Goal: Task Accomplishment & Management: Manage account settings

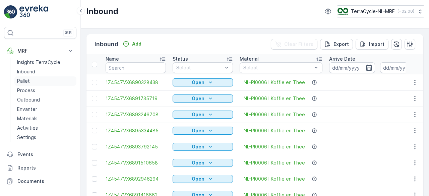
click at [20, 82] on p "Pallet" at bounding box center [23, 81] width 13 height 7
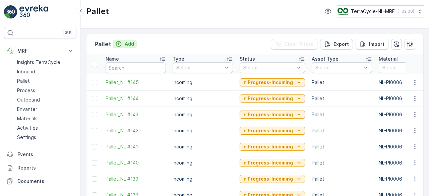
click at [129, 46] on p "Add" at bounding box center [129, 44] width 9 height 7
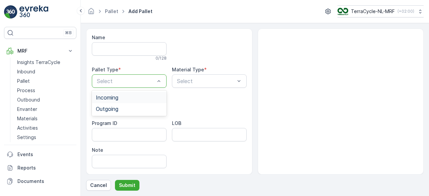
click at [144, 96] on div "Incoming" at bounding box center [129, 98] width 67 height 6
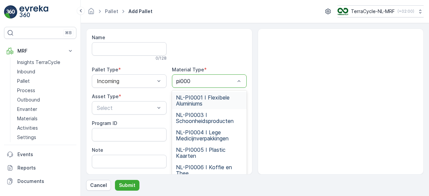
type input "pi0006"
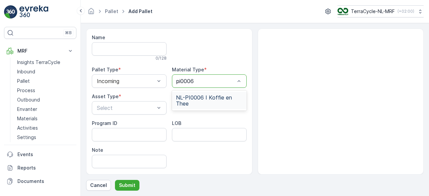
click at [205, 98] on span "NL-PI0006 I Koffie en Thee" at bounding box center [209, 101] width 67 height 12
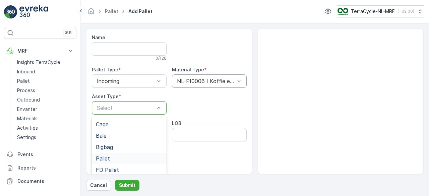
click at [112, 158] on div "Pallet" at bounding box center [129, 159] width 67 height 6
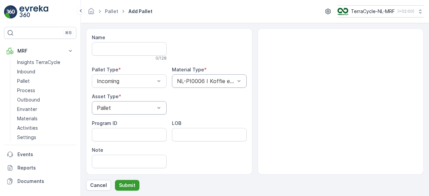
click at [127, 187] on p "Submit" at bounding box center [127, 185] width 16 height 7
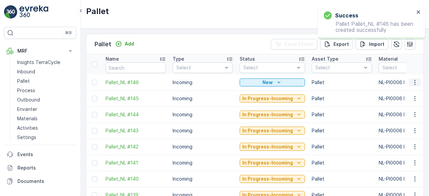
click at [413, 81] on icon "button" at bounding box center [415, 82] width 7 height 7
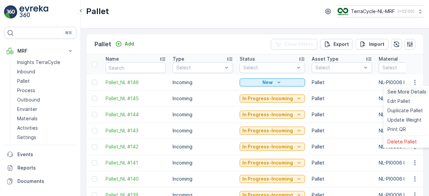
click at [401, 92] on span "See More Details" at bounding box center [406, 91] width 39 height 7
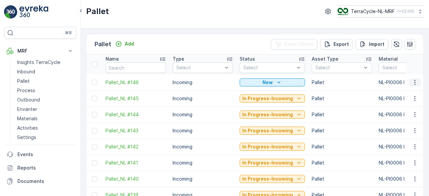
click at [414, 83] on icon "button" at bounding box center [415, 82] width 7 height 7
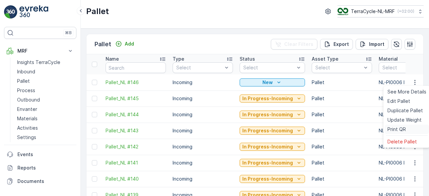
click at [402, 129] on span "Print QR" at bounding box center [396, 129] width 18 height 7
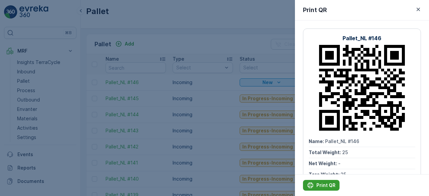
click at [324, 184] on p "Print QR" at bounding box center [325, 185] width 19 height 7
click at [180, 22] on div at bounding box center [214, 98] width 429 height 196
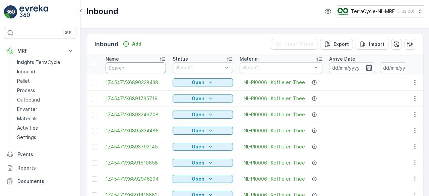
click at [139, 66] on input "text" at bounding box center [136, 67] width 60 height 11
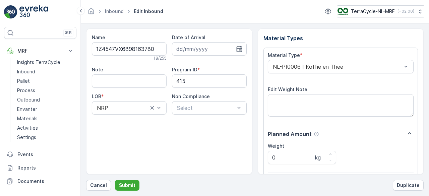
scroll to position [104, 0]
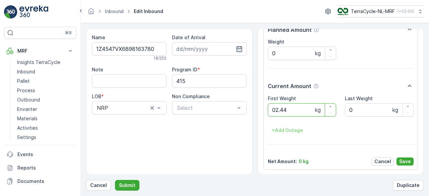
click at [115, 180] on button "Submit" at bounding box center [127, 185] width 24 height 11
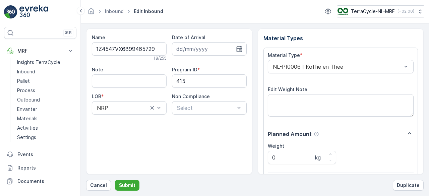
scroll to position [104, 0]
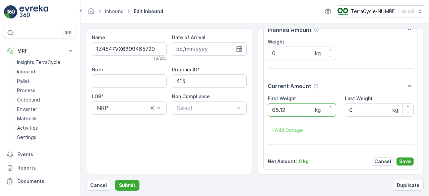
click at [115, 180] on button "Submit" at bounding box center [127, 185] width 24 height 11
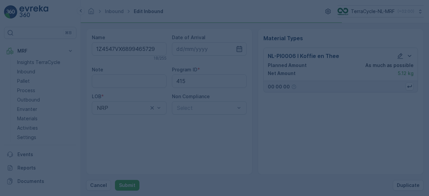
scroll to position [0, 0]
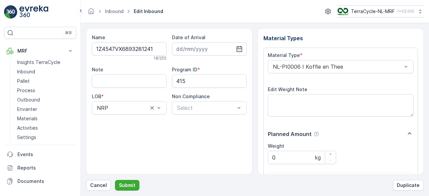
scroll to position [104, 0]
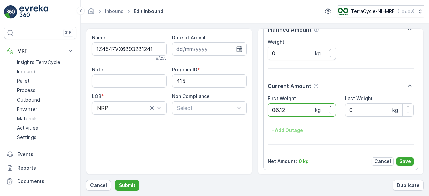
click at [115, 180] on button "Submit" at bounding box center [127, 185] width 24 height 11
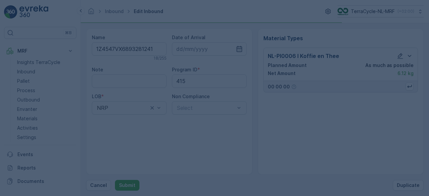
scroll to position [0, 0]
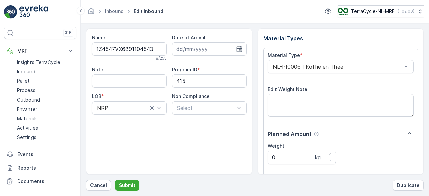
scroll to position [104, 0]
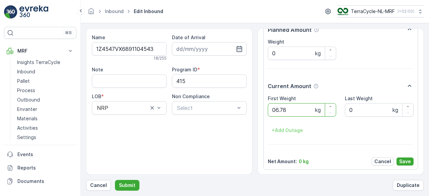
click at [115, 180] on button "Submit" at bounding box center [127, 185] width 24 height 11
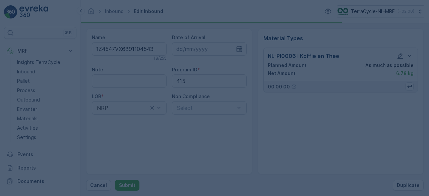
scroll to position [0, 0]
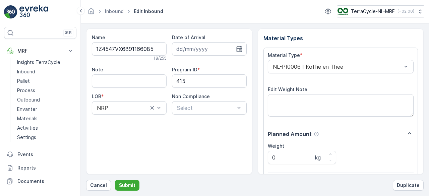
scroll to position [104, 0]
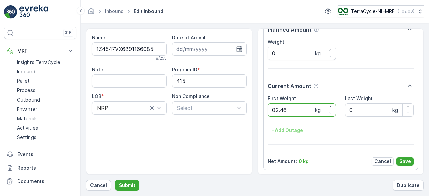
click at [115, 180] on button "Submit" at bounding box center [127, 185] width 24 height 11
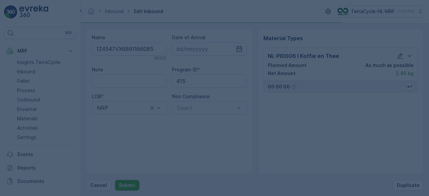
scroll to position [0, 0]
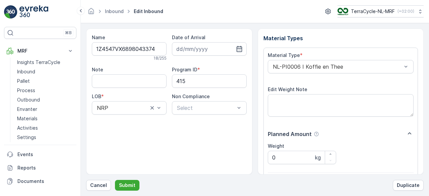
scroll to position [104, 0]
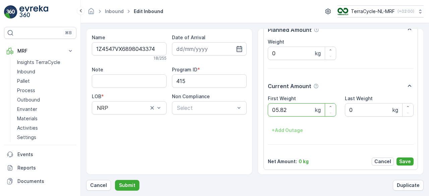
click at [115, 180] on button "Submit" at bounding box center [127, 185] width 24 height 11
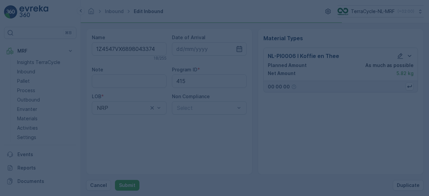
scroll to position [0, 0]
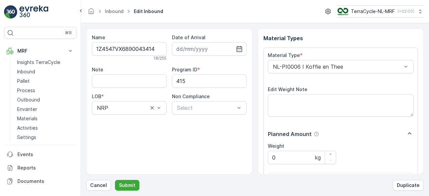
scroll to position [104, 0]
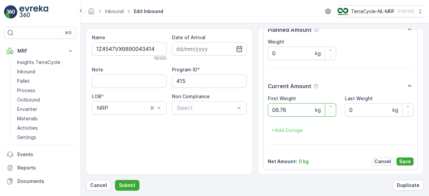
click at [115, 180] on button "Submit" at bounding box center [127, 185] width 24 height 11
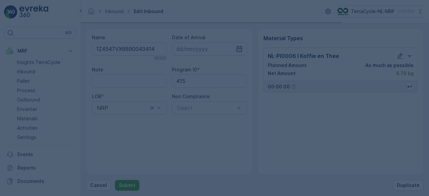
scroll to position [0, 0]
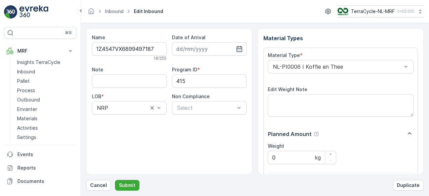
scroll to position [104, 0]
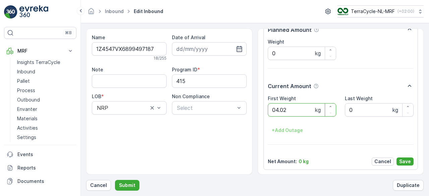
click at [115, 180] on button "Submit" at bounding box center [127, 185] width 24 height 11
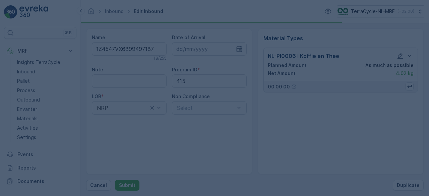
scroll to position [0, 0]
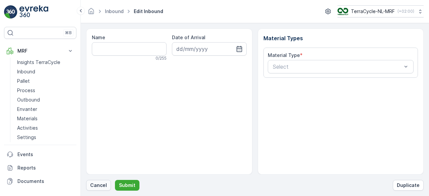
click at [100, 183] on p "Cancel" at bounding box center [98, 185] width 17 height 7
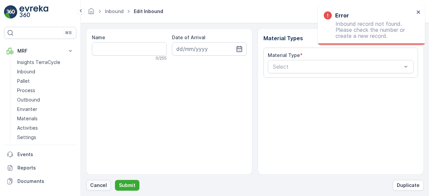
click at [99, 185] on p "Cancel" at bounding box center [98, 185] width 17 height 7
click at [103, 185] on p "Cancel" at bounding box center [98, 185] width 17 height 7
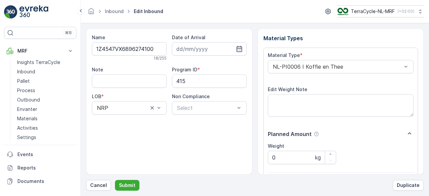
scroll to position [104, 0]
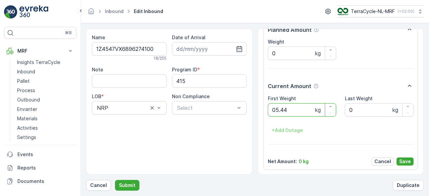
click at [115, 180] on button "Submit" at bounding box center [127, 185] width 24 height 11
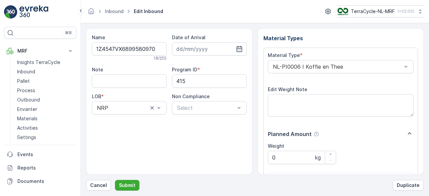
scroll to position [104, 0]
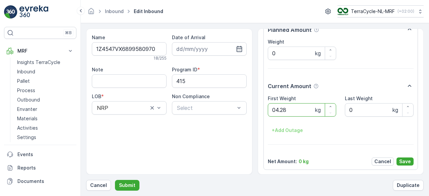
click at [115, 180] on button "Submit" at bounding box center [127, 185] width 24 height 11
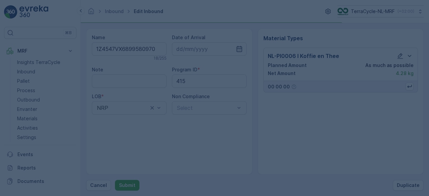
scroll to position [0, 0]
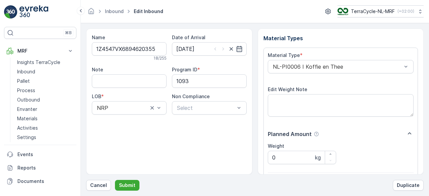
scroll to position [104, 0]
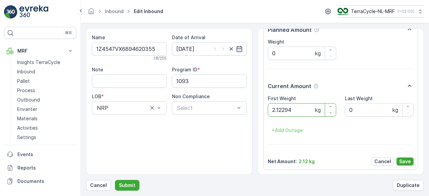
click at [115, 180] on button "Submit" at bounding box center [127, 185] width 24 height 11
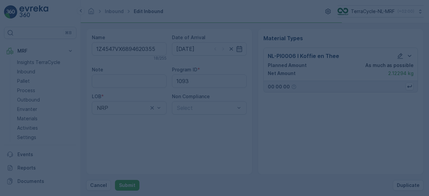
scroll to position [0, 0]
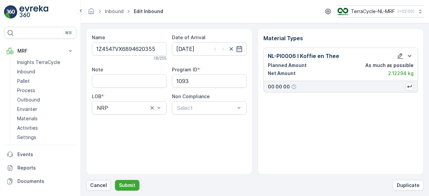
click at [92, 185] on p "Cancel" at bounding box center [98, 185] width 17 height 7
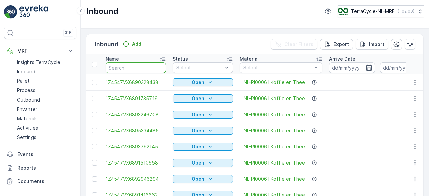
click at [144, 66] on input "text" at bounding box center [136, 67] width 60 height 11
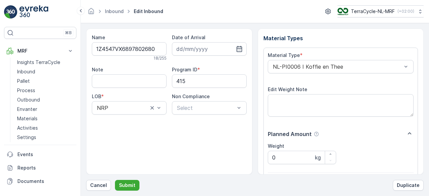
scroll to position [104, 0]
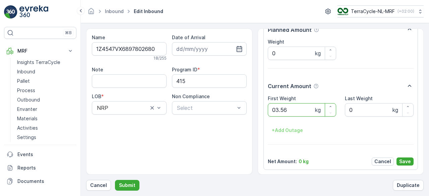
click at [115, 180] on button "Submit" at bounding box center [127, 185] width 24 height 11
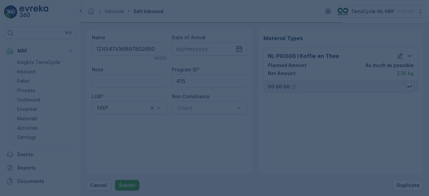
scroll to position [0, 0]
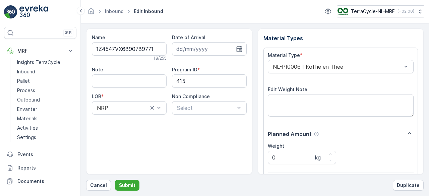
scroll to position [104, 0]
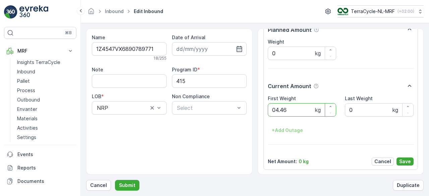
click at [115, 180] on button "Submit" at bounding box center [127, 185] width 24 height 11
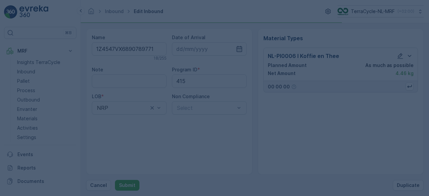
scroll to position [0, 0]
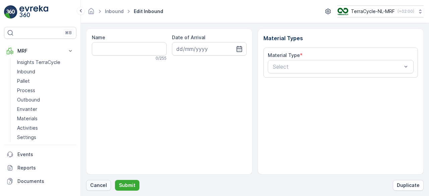
click at [104, 184] on p "Cancel" at bounding box center [98, 185] width 17 height 7
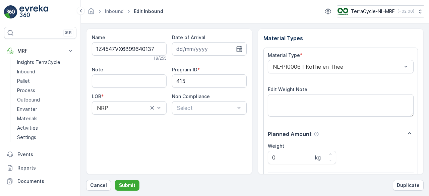
scroll to position [104, 0]
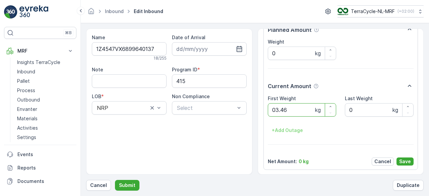
click at [115, 180] on button "Submit" at bounding box center [127, 185] width 24 height 11
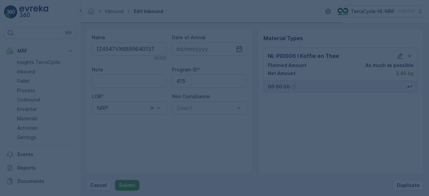
scroll to position [0, 0]
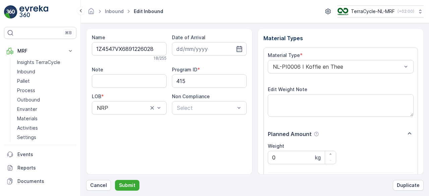
scroll to position [104, 0]
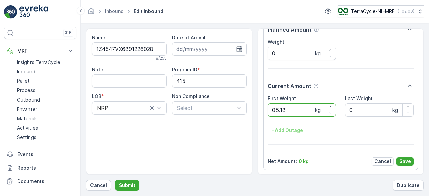
click at [115, 180] on button "Submit" at bounding box center [127, 185] width 24 height 11
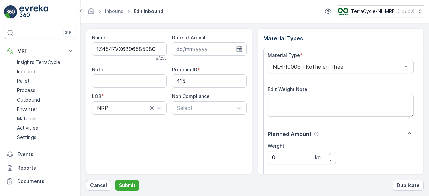
scroll to position [104, 0]
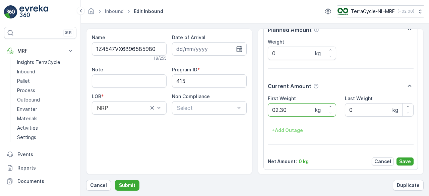
click at [115, 180] on button "Submit" at bounding box center [127, 185] width 24 height 11
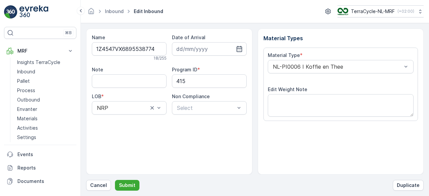
scroll to position [104, 0]
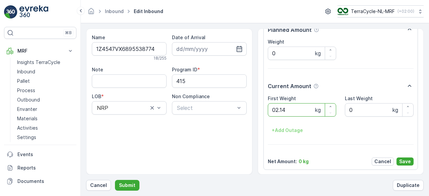
click at [115, 180] on button "Submit" at bounding box center [127, 185] width 24 height 11
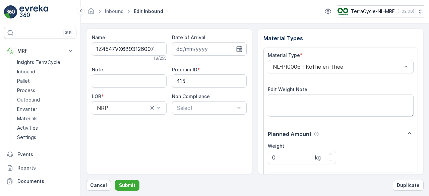
scroll to position [104, 0]
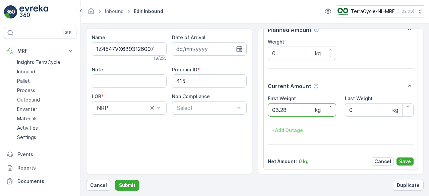
click at [115, 180] on button "Submit" at bounding box center [127, 185] width 24 height 11
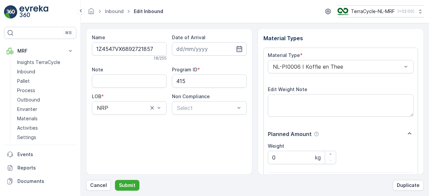
scroll to position [104, 0]
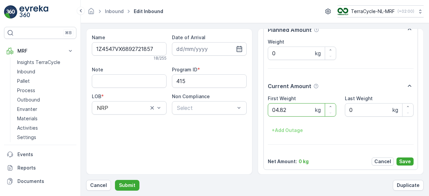
click at [115, 180] on button "Submit" at bounding box center [127, 185] width 24 height 11
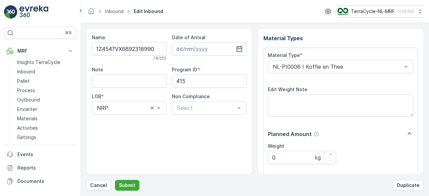
scroll to position [104, 0]
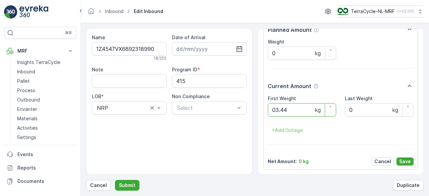
click at [115, 180] on button "Submit" at bounding box center [127, 185] width 24 height 11
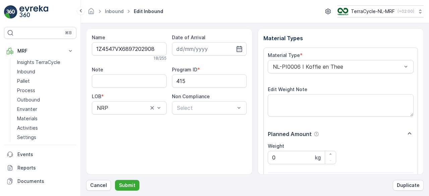
scroll to position [104, 0]
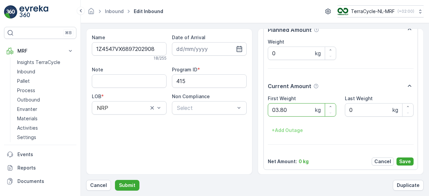
click at [115, 180] on button "Submit" at bounding box center [127, 185] width 24 height 11
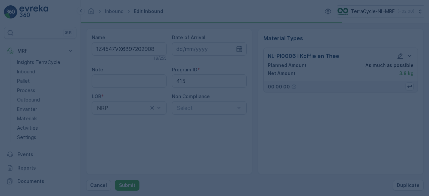
scroll to position [0, 0]
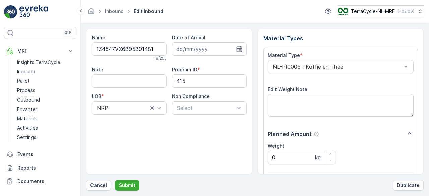
scroll to position [104, 0]
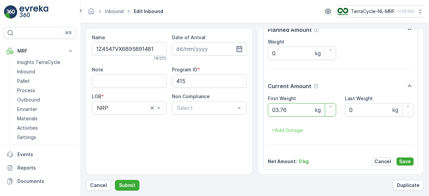
click at [115, 180] on button "Submit" at bounding box center [127, 185] width 24 height 11
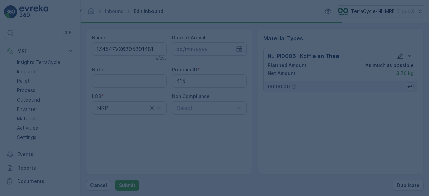
scroll to position [0, 0]
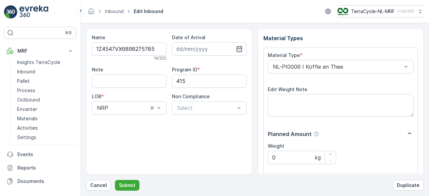
scroll to position [104, 0]
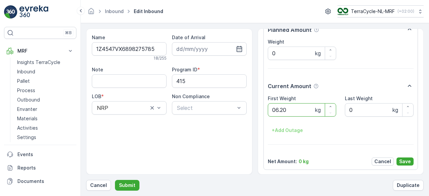
click at [115, 180] on button "Submit" at bounding box center [127, 185] width 24 height 11
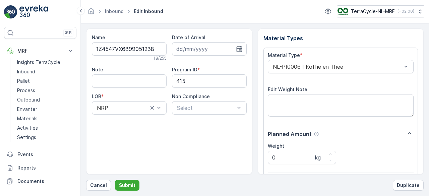
scroll to position [104, 0]
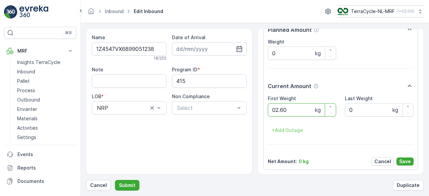
click at [115, 180] on button "Submit" at bounding box center [127, 185] width 24 height 11
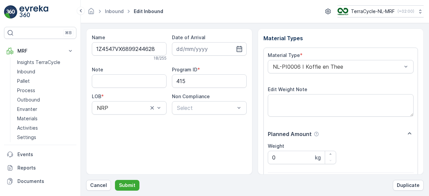
scroll to position [104, 0]
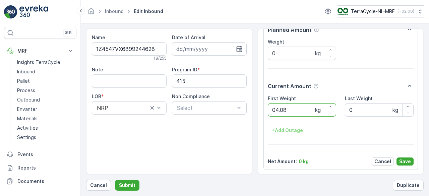
click at [115, 180] on button "Submit" at bounding box center [127, 185] width 24 height 11
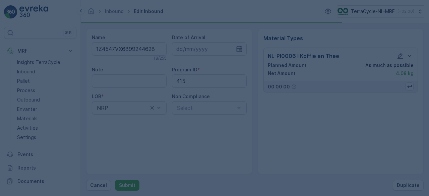
scroll to position [0, 0]
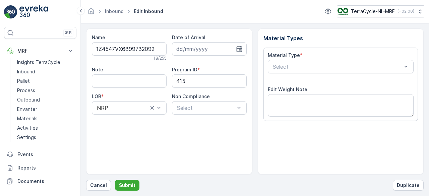
scroll to position [104, 0]
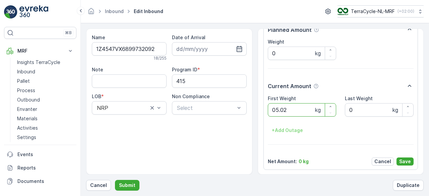
click at [115, 180] on button "Submit" at bounding box center [127, 185] width 24 height 11
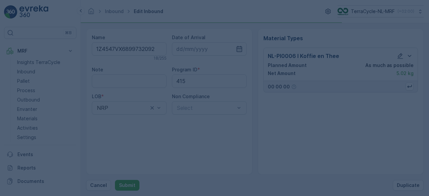
scroll to position [0, 0]
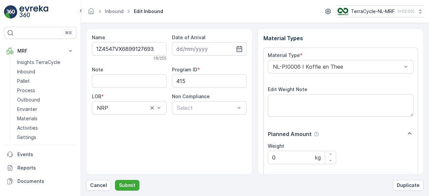
scroll to position [104, 0]
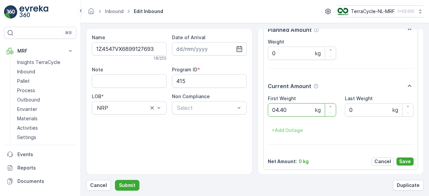
click at [115, 180] on button "Submit" at bounding box center [127, 185] width 24 height 11
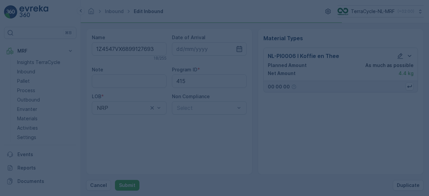
scroll to position [0, 0]
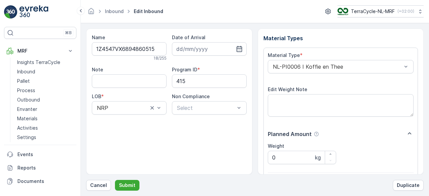
scroll to position [104, 0]
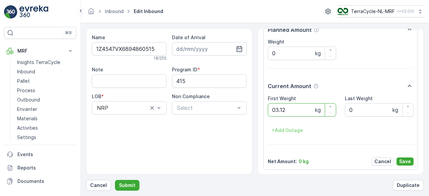
click at [115, 180] on button "Submit" at bounding box center [127, 185] width 24 height 11
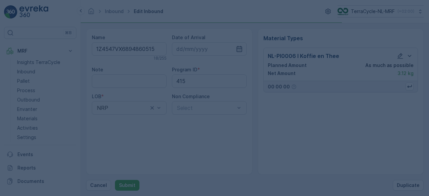
scroll to position [0, 0]
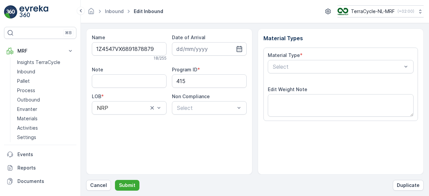
scroll to position [104, 0]
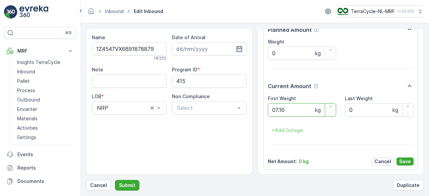
click at [115, 180] on button "Submit" at bounding box center [127, 185] width 24 height 11
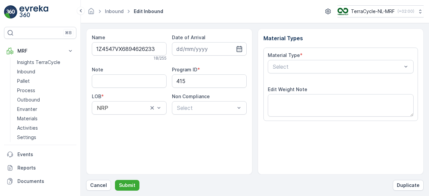
scroll to position [104, 0]
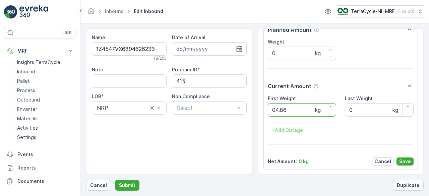
click at [115, 180] on button "Submit" at bounding box center [127, 185] width 24 height 11
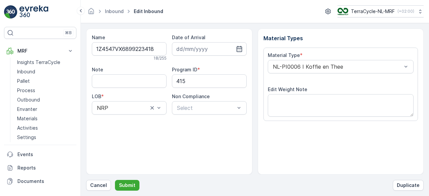
scroll to position [104, 0]
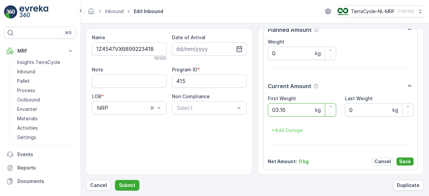
click at [115, 180] on button "Submit" at bounding box center [127, 185] width 24 height 11
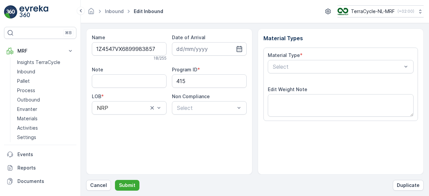
scroll to position [104, 0]
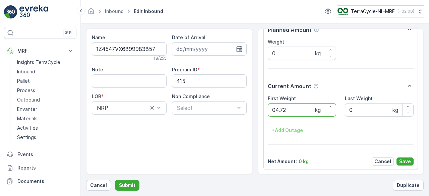
click at [115, 180] on button "Submit" at bounding box center [127, 185] width 24 height 11
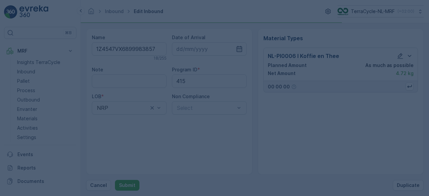
scroll to position [0, 0]
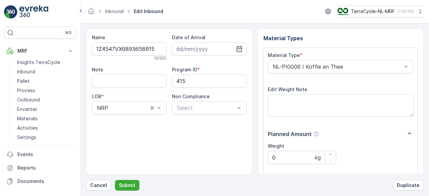
scroll to position [104, 0]
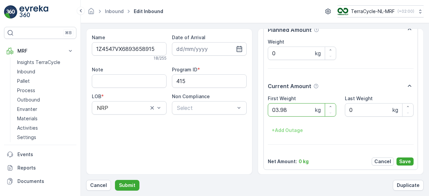
click at [115, 180] on button "Submit" at bounding box center [127, 185] width 24 height 11
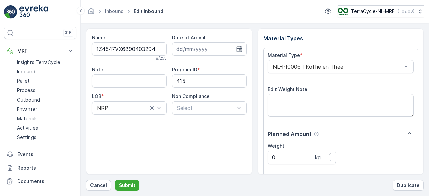
scroll to position [104, 0]
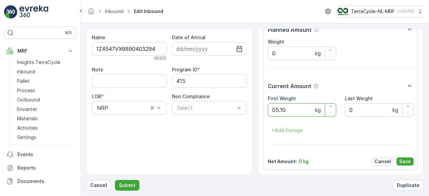
click at [115, 180] on button "Submit" at bounding box center [127, 185] width 24 height 11
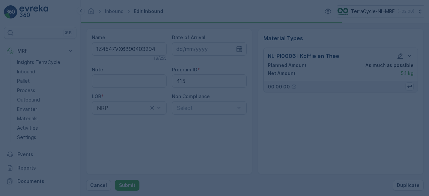
scroll to position [0, 0]
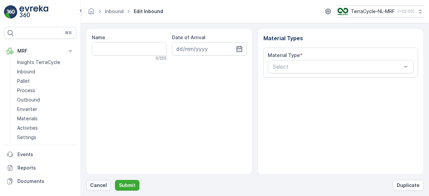
click at [98, 185] on p "Cancel" at bounding box center [98, 185] width 17 height 7
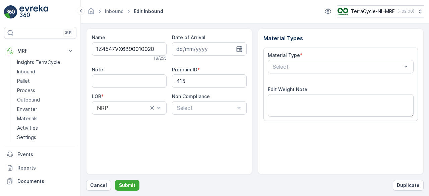
scroll to position [104, 0]
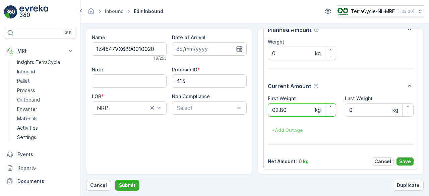
click at [115, 180] on button "Submit" at bounding box center [127, 185] width 24 height 11
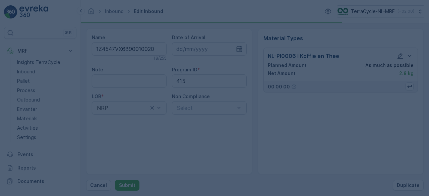
scroll to position [0, 0]
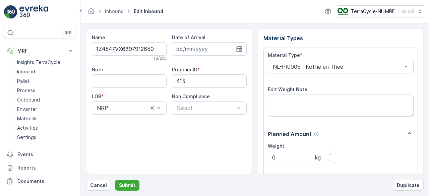
scroll to position [104, 0]
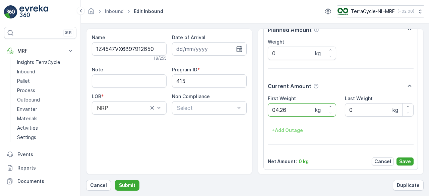
click at [115, 180] on button "Submit" at bounding box center [127, 185] width 24 height 11
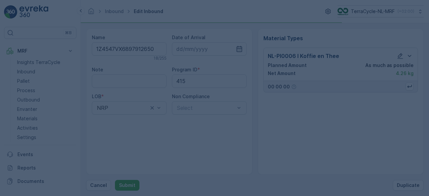
scroll to position [0, 0]
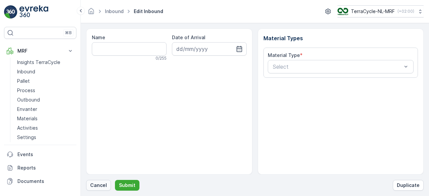
click at [99, 184] on p "Cancel" at bounding box center [98, 185] width 17 height 7
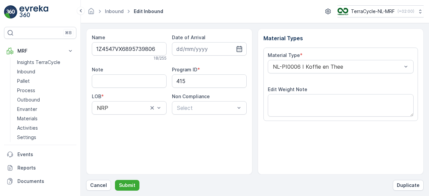
scroll to position [104, 0]
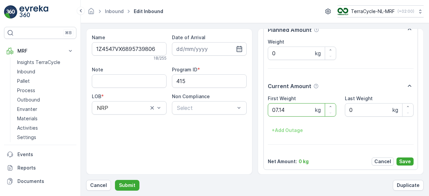
click at [115, 180] on button "Submit" at bounding box center [127, 185] width 24 height 11
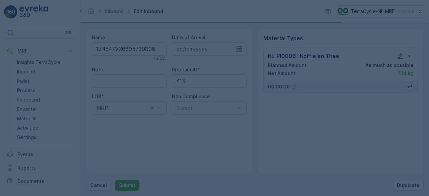
scroll to position [0, 0]
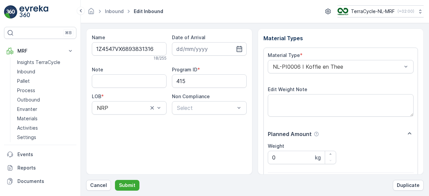
scroll to position [104, 0]
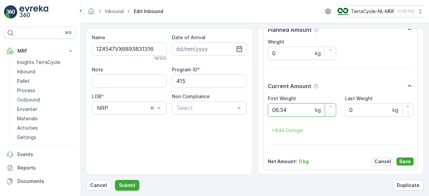
click at [115, 180] on button "Submit" at bounding box center [127, 185] width 24 height 11
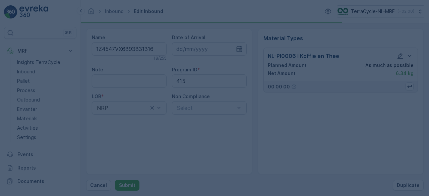
scroll to position [0, 0]
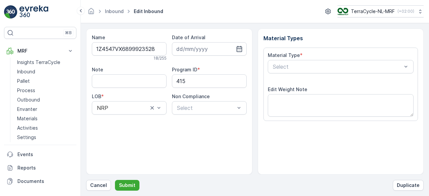
scroll to position [104, 0]
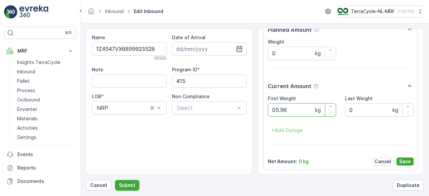
click at [115, 180] on button "Submit" at bounding box center [127, 185] width 24 height 11
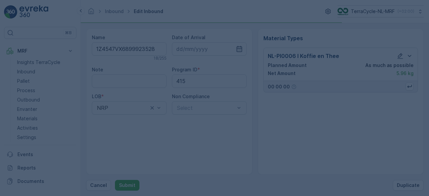
scroll to position [0, 0]
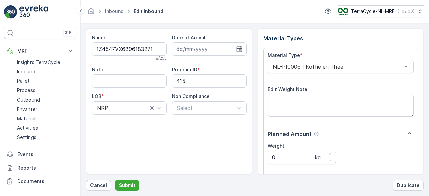
scroll to position [104, 0]
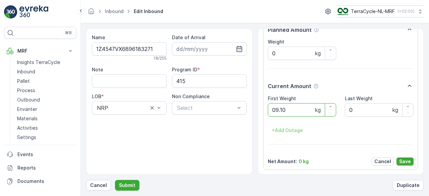
click at [115, 180] on button "Submit" at bounding box center [127, 185] width 24 height 11
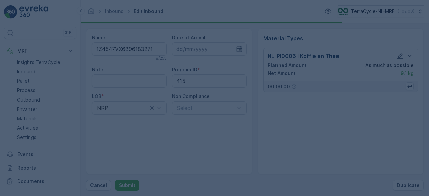
scroll to position [0, 0]
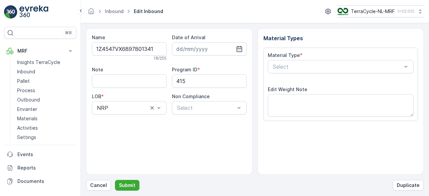
scroll to position [104, 0]
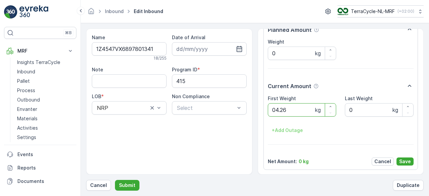
click at [115, 180] on button "Submit" at bounding box center [127, 185] width 24 height 11
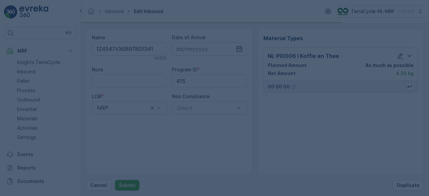
scroll to position [0, 0]
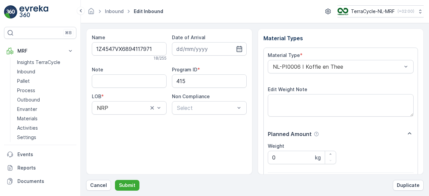
scroll to position [104, 0]
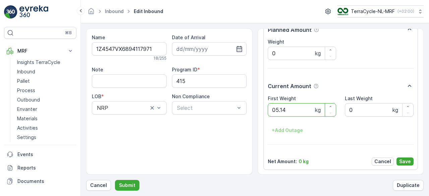
click at [115, 180] on button "Submit" at bounding box center [127, 185] width 24 height 11
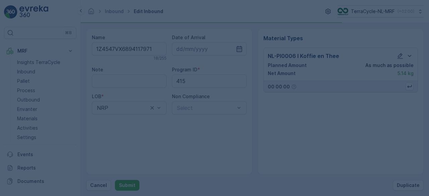
scroll to position [0, 0]
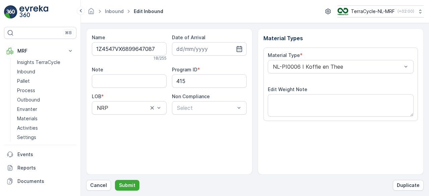
scroll to position [104, 0]
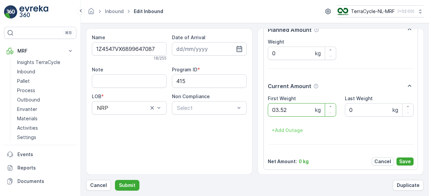
click at [115, 180] on button "Submit" at bounding box center [127, 185] width 24 height 11
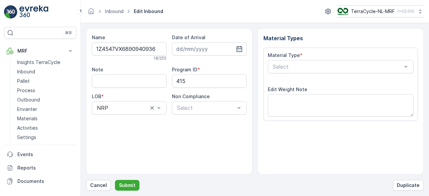
scroll to position [104, 0]
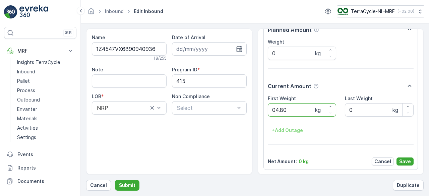
click at [115, 180] on button "Submit" at bounding box center [127, 185] width 24 height 11
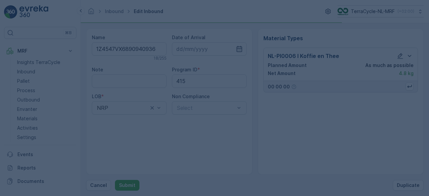
scroll to position [0, 0]
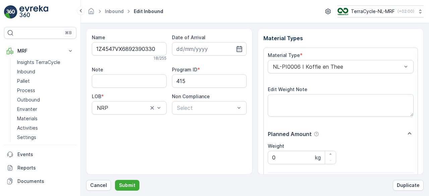
scroll to position [104, 0]
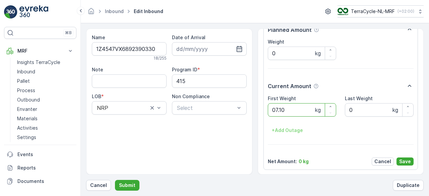
click at [115, 180] on button "Submit" at bounding box center [127, 185] width 24 height 11
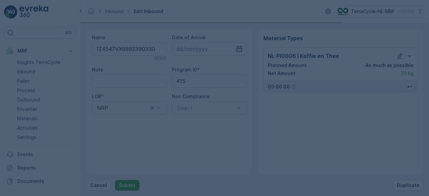
scroll to position [0, 0]
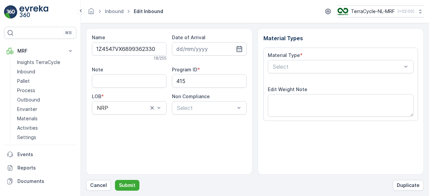
scroll to position [104, 0]
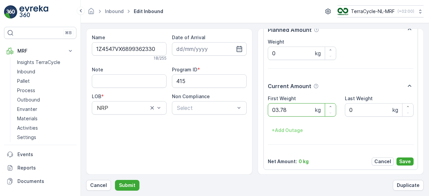
click at [115, 180] on button "Submit" at bounding box center [127, 185] width 24 height 11
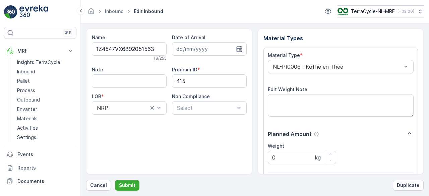
scroll to position [104, 0]
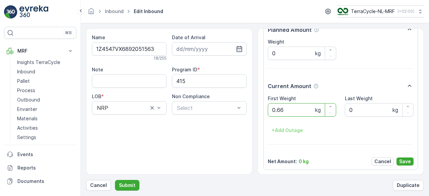
click at [115, 180] on button "Submit" at bounding box center [127, 185] width 24 height 11
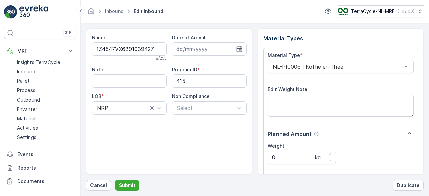
scroll to position [104, 0]
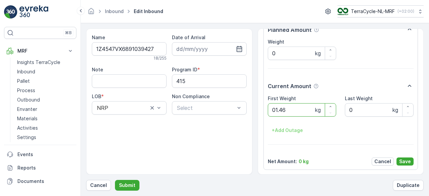
click at [115, 180] on button "Submit" at bounding box center [127, 185] width 24 height 11
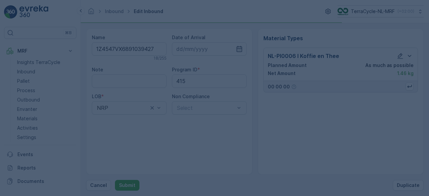
scroll to position [0, 0]
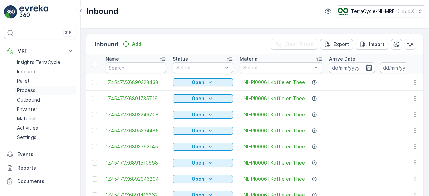
click at [33, 91] on p "Process" at bounding box center [26, 90] width 18 height 7
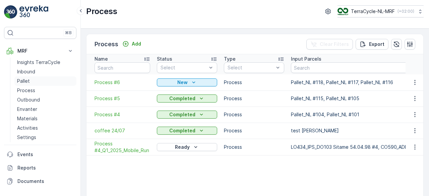
click at [22, 81] on p "Pallet" at bounding box center [23, 81] width 13 height 7
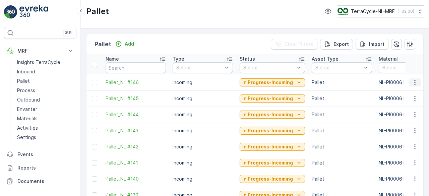
click at [415, 82] on icon "button" at bounding box center [415, 82] width 7 height 7
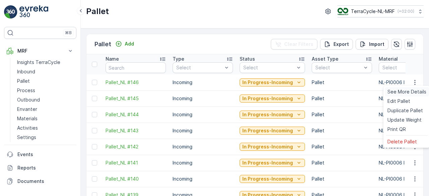
click at [410, 93] on span "See More Details" at bounding box center [406, 91] width 39 height 7
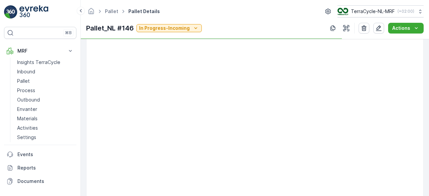
scroll to position [335, 0]
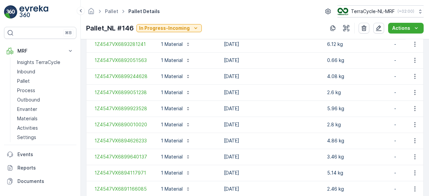
drag, startPoint x: 410, startPoint y: 93, endPoint x: 272, endPoint y: 61, distance: 142.4
click at [272, 61] on td "[DATE]" at bounding box center [272, 60] width 103 height 16
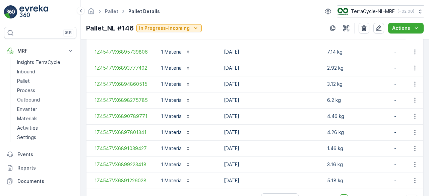
scroll to position [849, 0]
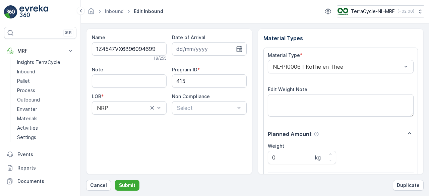
scroll to position [104, 0]
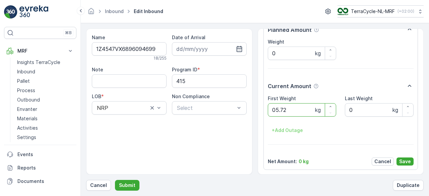
click at [115, 180] on button "Submit" at bounding box center [127, 185] width 24 height 11
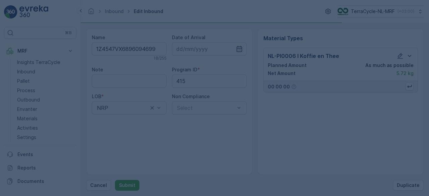
scroll to position [0, 0]
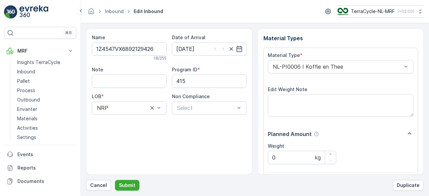
scroll to position [104, 0]
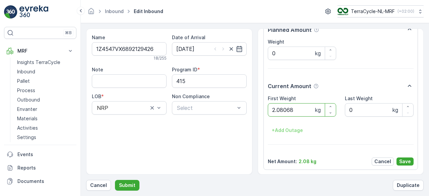
click at [115, 180] on button "Submit" at bounding box center [127, 185] width 24 height 11
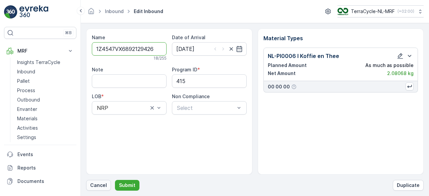
click at [99, 187] on p "Cancel" at bounding box center [98, 185] width 17 height 7
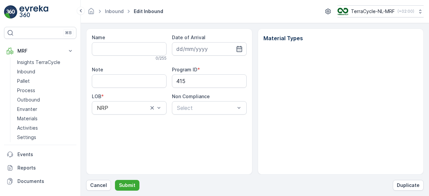
type input "1Z4547VX6892129426"
type input "[DATE]"
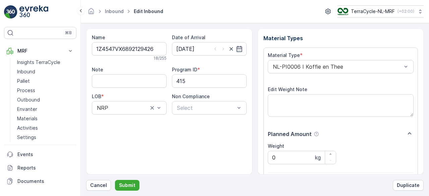
scroll to position [104, 0]
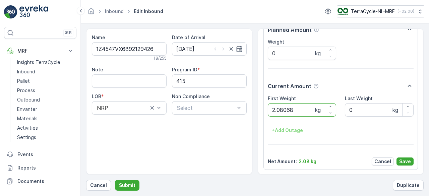
click at [115, 180] on button "Submit" at bounding box center [127, 185] width 24 height 11
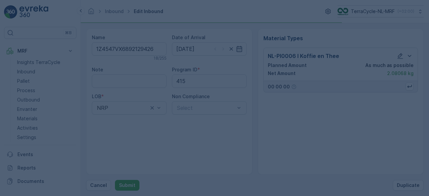
scroll to position [0, 0]
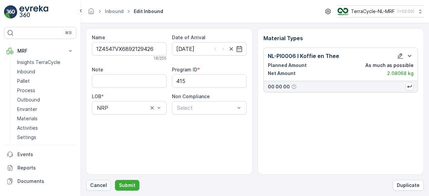
click at [99, 185] on p "Cancel" at bounding box center [98, 185] width 17 height 7
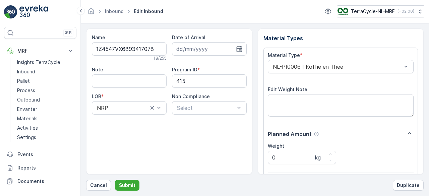
scroll to position [104, 0]
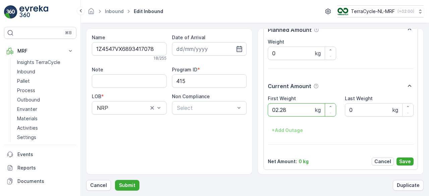
click at [115, 180] on button "Submit" at bounding box center [127, 185] width 24 height 11
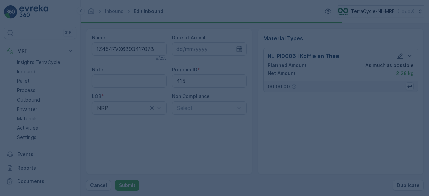
scroll to position [0, 0]
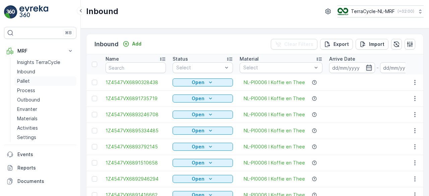
click at [21, 80] on p "Pallet" at bounding box center [23, 81] width 13 height 7
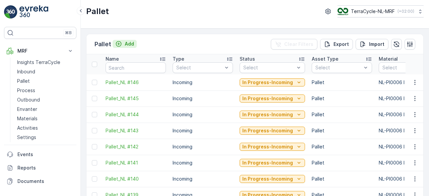
click at [133, 45] on button "Add" at bounding box center [125, 44] width 24 height 8
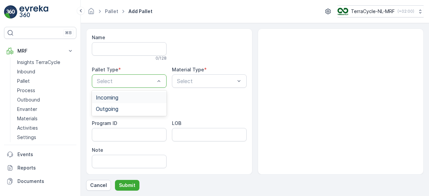
click at [143, 98] on div "Incoming" at bounding box center [129, 98] width 67 height 6
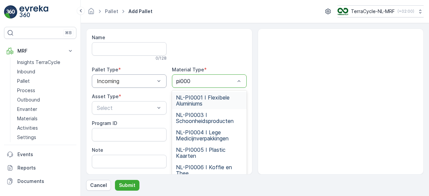
type input "pi0006"
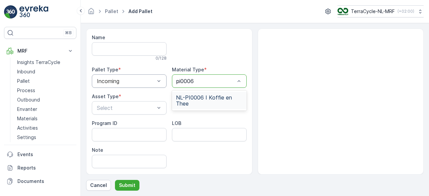
click at [208, 98] on span "NL-PI0006 I Koffie en Thee" at bounding box center [209, 101] width 67 height 12
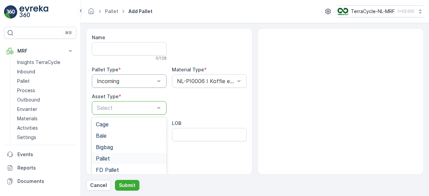
click at [111, 162] on div "Pallet" at bounding box center [129, 158] width 75 height 11
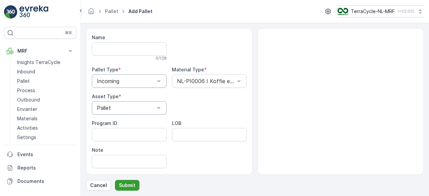
click at [123, 186] on p "Submit" at bounding box center [127, 185] width 16 height 7
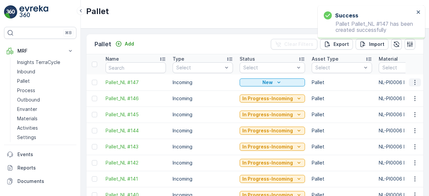
click at [414, 83] on icon "button" at bounding box center [415, 82] width 7 height 7
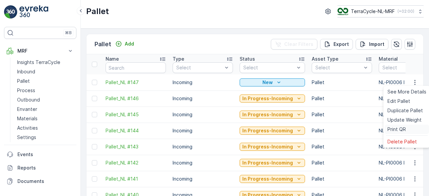
click at [393, 130] on span "Print QR" at bounding box center [396, 129] width 18 height 7
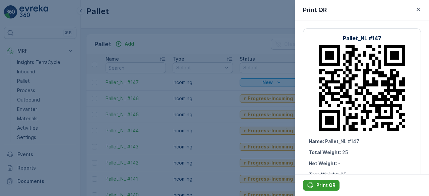
click at [318, 185] on p "Print QR" at bounding box center [325, 185] width 19 height 7
click at [230, 23] on div at bounding box center [214, 98] width 429 height 196
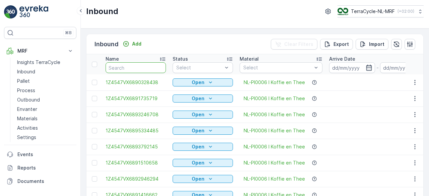
click at [147, 67] on input "text" at bounding box center [136, 67] width 60 height 11
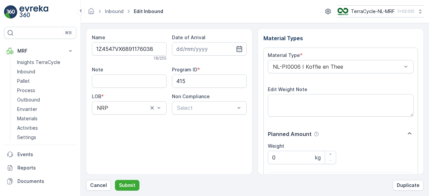
scroll to position [104, 0]
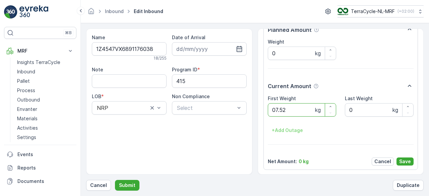
click at [115, 180] on button "Submit" at bounding box center [127, 185] width 24 height 11
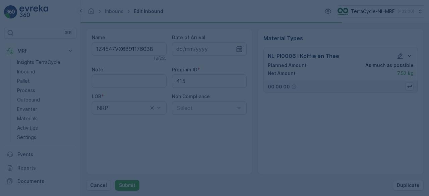
scroll to position [0, 0]
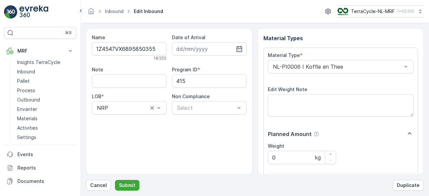
scroll to position [104, 0]
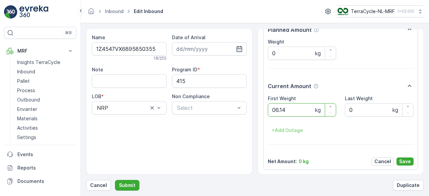
click at [115, 180] on button "Submit" at bounding box center [127, 185] width 24 height 11
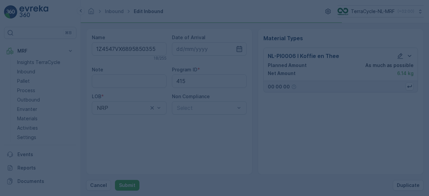
scroll to position [0, 0]
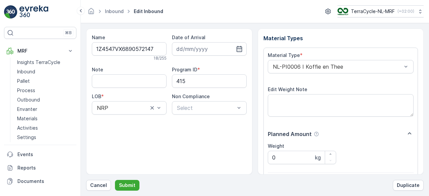
scroll to position [104, 0]
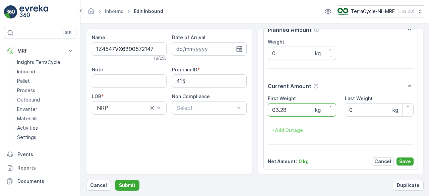
click at [115, 180] on button "Submit" at bounding box center [127, 185] width 24 height 11
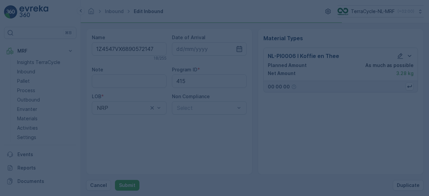
scroll to position [0, 0]
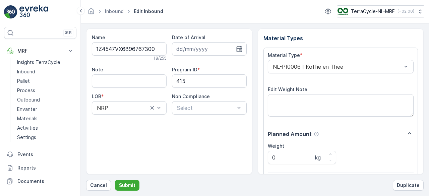
scroll to position [104, 0]
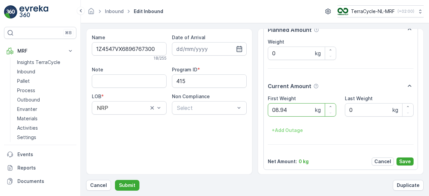
click at [115, 180] on button "Submit" at bounding box center [127, 185] width 24 height 11
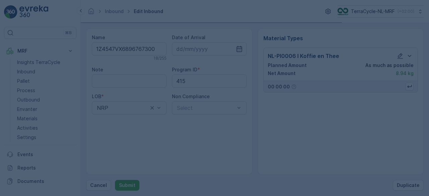
scroll to position [0, 0]
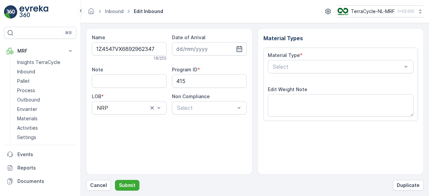
scroll to position [104, 0]
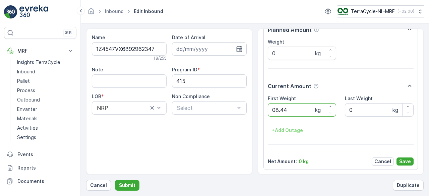
click at [115, 180] on button "Submit" at bounding box center [127, 185] width 24 height 11
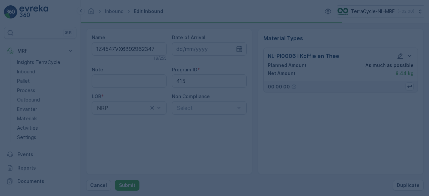
scroll to position [0, 0]
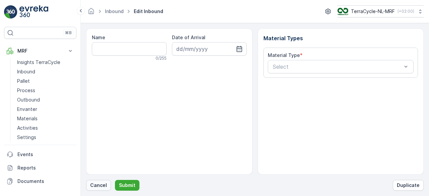
click at [98, 187] on p "Cancel" at bounding box center [98, 185] width 17 height 7
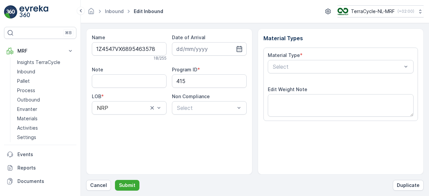
scroll to position [104, 0]
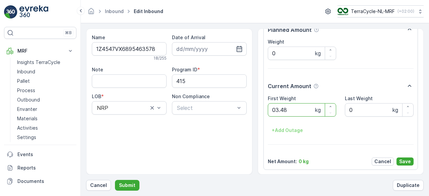
click at [115, 180] on button "Submit" at bounding box center [127, 185] width 24 height 11
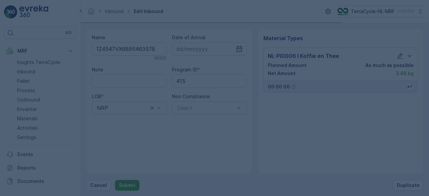
scroll to position [0, 0]
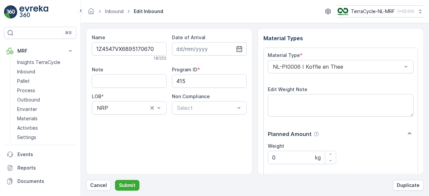
scroll to position [104, 0]
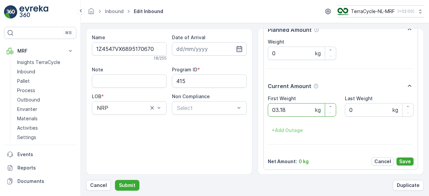
click at [115, 180] on button "Submit" at bounding box center [127, 185] width 24 height 11
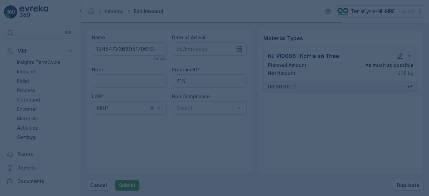
scroll to position [0, 0]
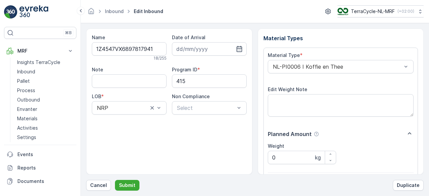
scroll to position [104, 0]
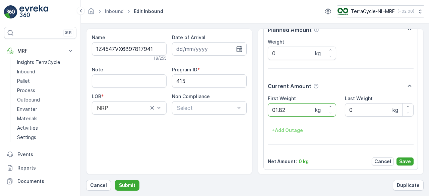
click at [115, 180] on button "Submit" at bounding box center [127, 185] width 24 height 11
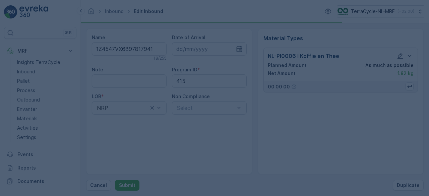
scroll to position [0, 0]
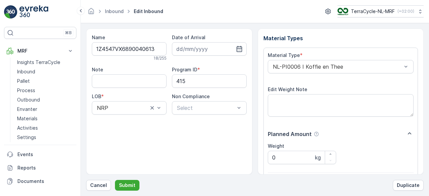
scroll to position [104, 0]
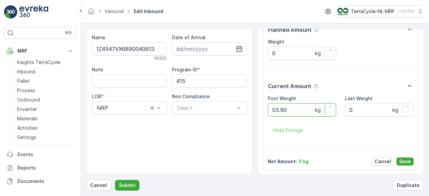
click at [115, 180] on button "Submit" at bounding box center [127, 185] width 24 height 11
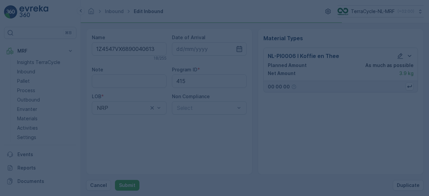
scroll to position [0, 0]
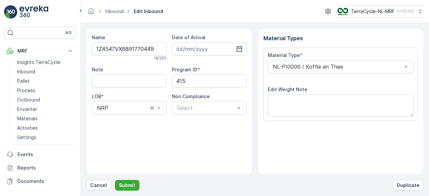
scroll to position [104, 0]
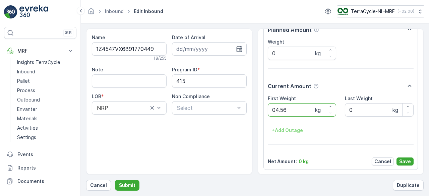
click at [115, 180] on button "Submit" at bounding box center [127, 185] width 24 height 11
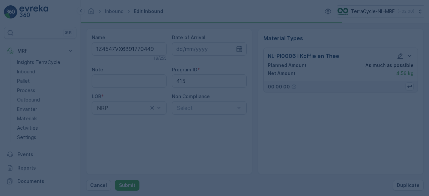
scroll to position [0, 0]
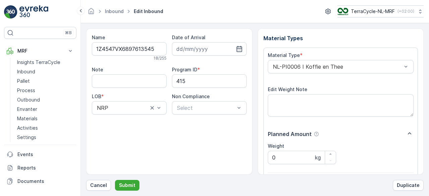
scroll to position [104, 0]
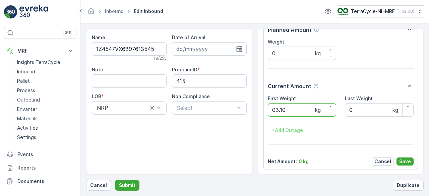
click at [115, 180] on button "Submit" at bounding box center [127, 185] width 24 height 11
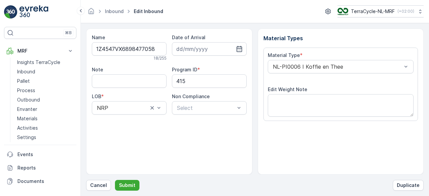
scroll to position [104, 0]
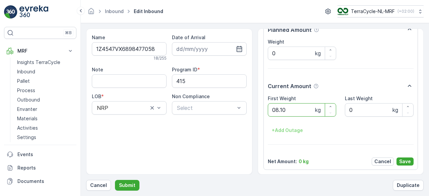
click at [115, 180] on button "Submit" at bounding box center [127, 185] width 24 height 11
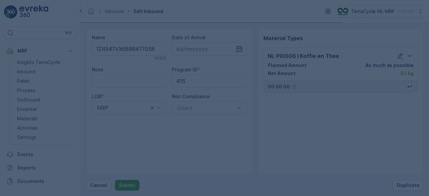
scroll to position [0, 0]
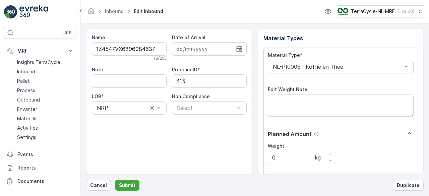
scroll to position [104, 0]
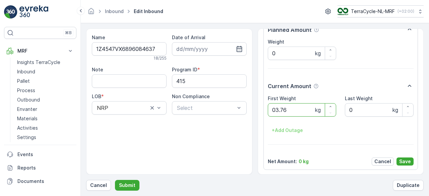
click at [115, 180] on button "Submit" at bounding box center [127, 185] width 24 height 11
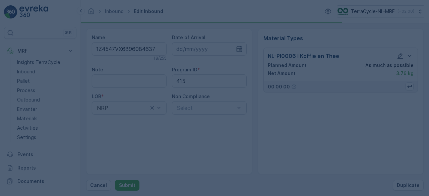
scroll to position [0, 0]
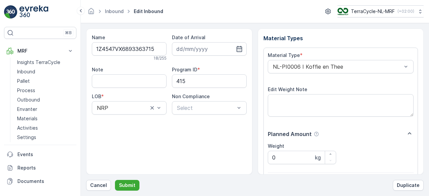
scroll to position [104, 0]
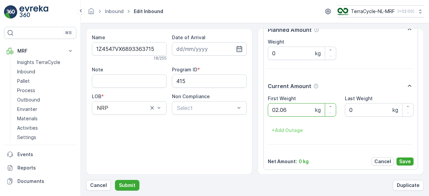
click at [115, 180] on button "Submit" at bounding box center [127, 185] width 24 height 11
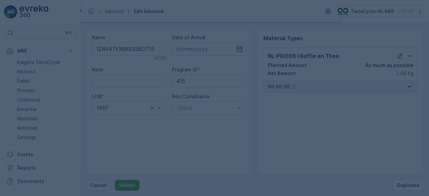
scroll to position [0, 0]
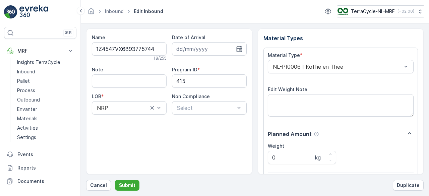
scroll to position [104, 0]
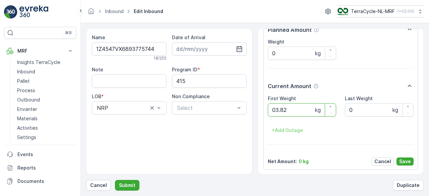
click at [115, 180] on button "Submit" at bounding box center [127, 185] width 24 height 11
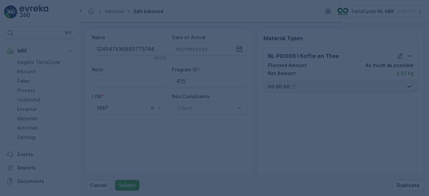
scroll to position [0, 0]
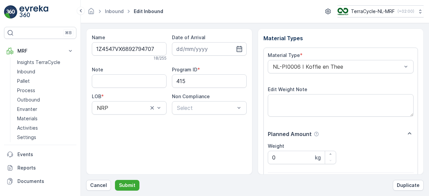
scroll to position [104, 0]
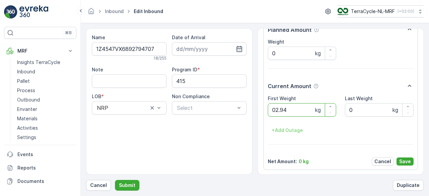
click at [115, 180] on button "Submit" at bounding box center [127, 185] width 24 height 11
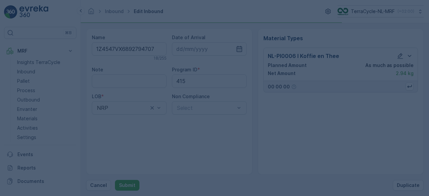
scroll to position [0, 0]
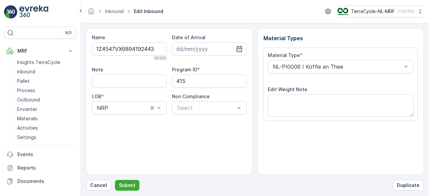
scroll to position [104, 0]
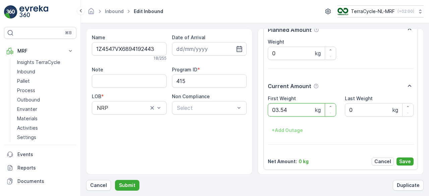
click at [115, 180] on button "Submit" at bounding box center [127, 185] width 24 height 11
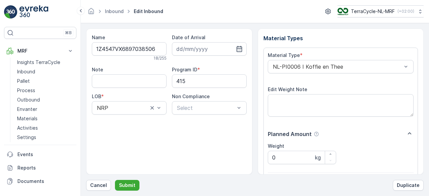
scroll to position [104, 0]
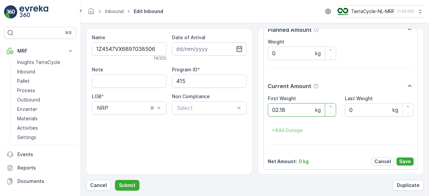
click at [115, 180] on button "Submit" at bounding box center [127, 185] width 24 height 11
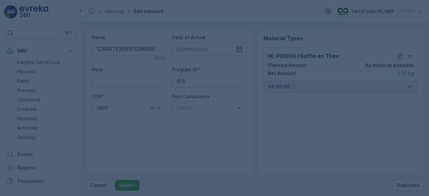
scroll to position [0, 0]
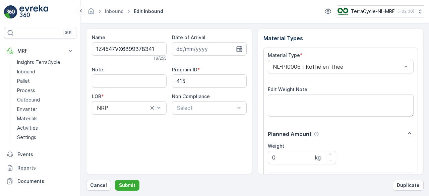
scroll to position [104, 0]
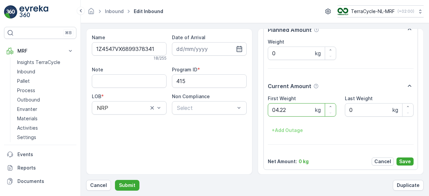
click at [115, 180] on button "Submit" at bounding box center [127, 185] width 24 height 11
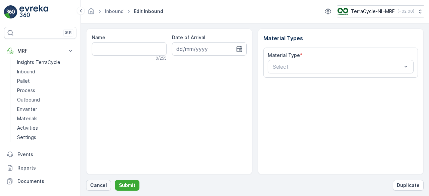
click at [102, 188] on p "Cancel" at bounding box center [98, 185] width 17 height 7
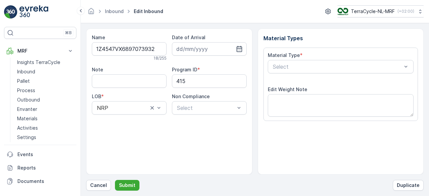
scroll to position [104, 0]
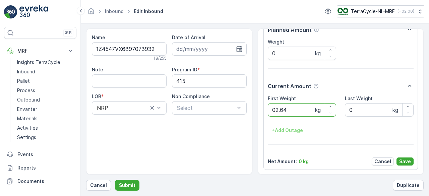
click at [115, 180] on button "Submit" at bounding box center [127, 185] width 24 height 11
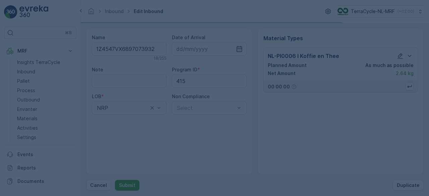
scroll to position [0, 0]
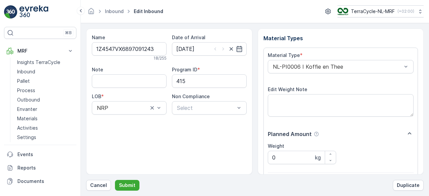
scroll to position [104, 0]
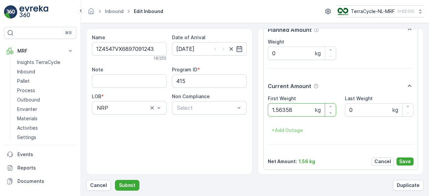
click at [115, 180] on button "Submit" at bounding box center [127, 185] width 24 height 11
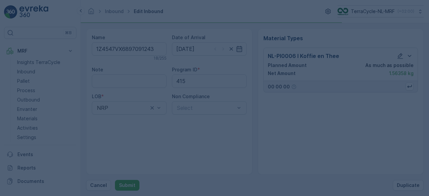
scroll to position [0, 0]
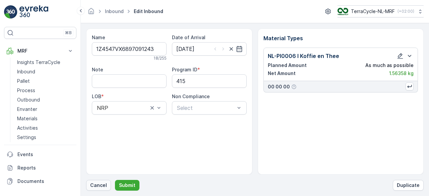
click at [96, 185] on p "Cancel" at bounding box center [98, 185] width 17 height 7
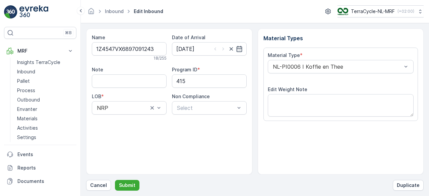
scroll to position [104, 0]
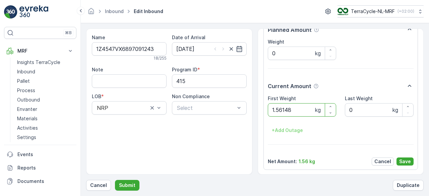
click at [115, 180] on button "Submit" at bounding box center [127, 185] width 24 height 11
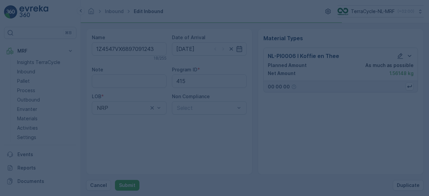
scroll to position [0, 0]
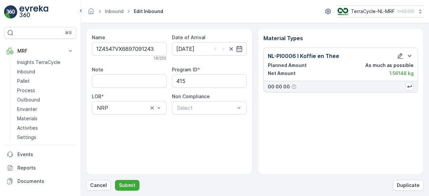
click at [96, 183] on p "Cancel" at bounding box center [98, 185] width 17 height 7
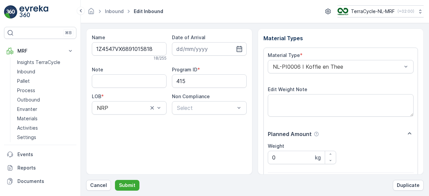
scroll to position [104, 0]
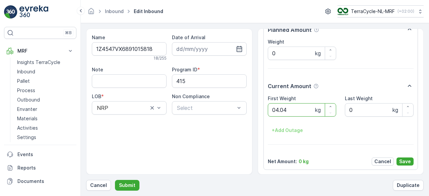
click at [115, 180] on button "Submit" at bounding box center [127, 185] width 24 height 11
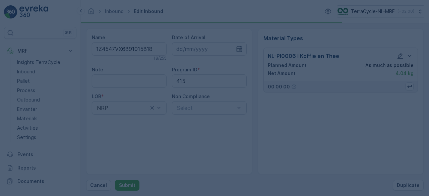
scroll to position [0, 0]
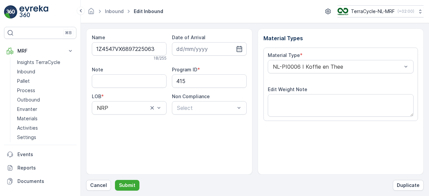
scroll to position [104, 0]
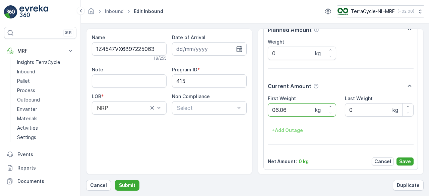
click at [115, 180] on button "Submit" at bounding box center [127, 185] width 24 height 11
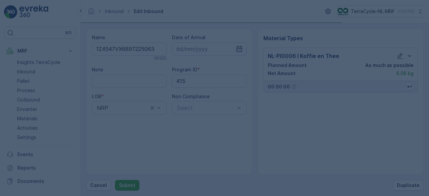
scroll to position [0, 0]
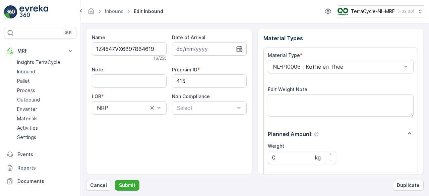
scroll to position [104, 0]
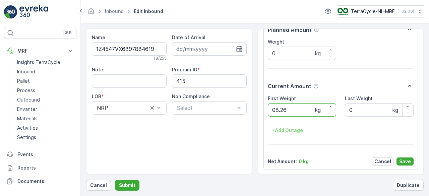
click at [115, 180] on button "Submit" at bounding box center [127, 185] width 24 height 11
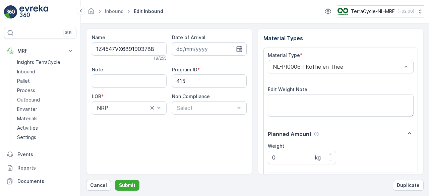
scroll to position [104, 0]
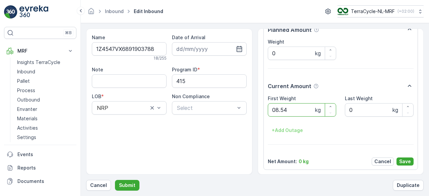
click at [115, 180] on button "Submit" at bounding box center [127, 185] width 24 height 11
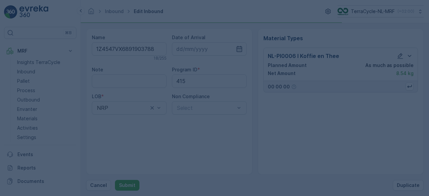
scroll to position [0, 0]
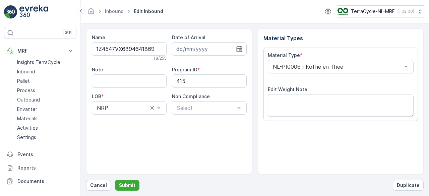
scroll to position [104, 0]
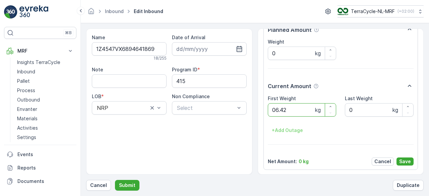
click at [115, 180] on button "Submit" at bounding box center [127, 185] width 24 height 11
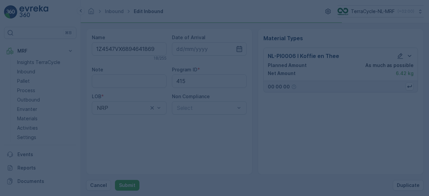
scroll to position [0, 0]
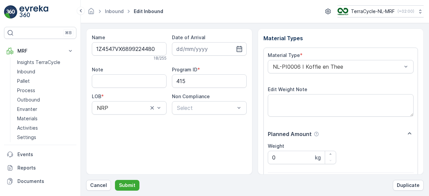
scroll to position [104, 0]
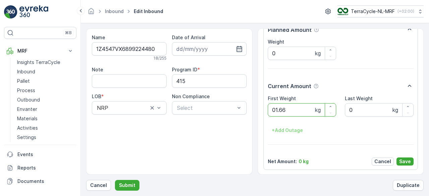
click at [115, 180] on button "Submit" at bounding box center [127, 185] width 24 height 11
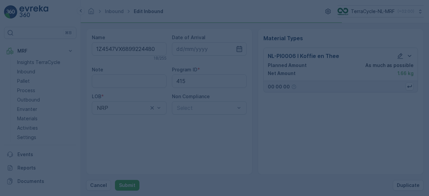
scroll to position [0, 0]
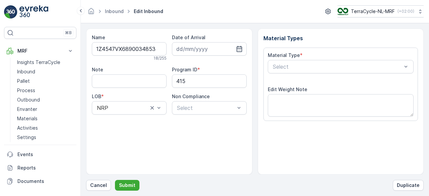
scroll to position [104, 0]
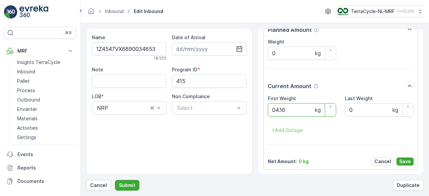
click at [115, 180] on button "Submit" at bounding box center [127, 185] width 24 height 11
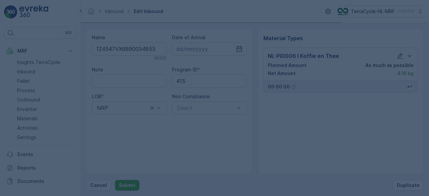
scroll to position [0, 0]
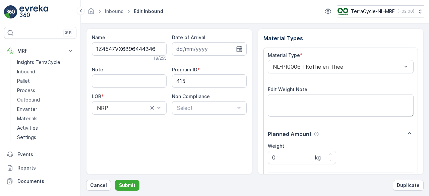
scroll to position [104, 0]
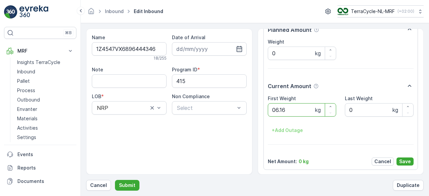
click at [115, 180] on button "Submit" at bounding box center [127, 185] width 24 height 11
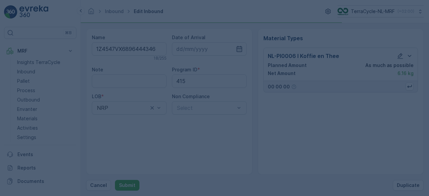
scroll to position [0, 0]
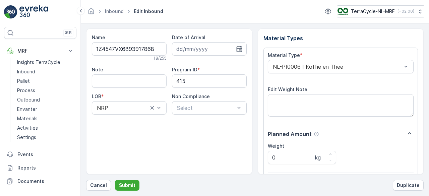
scroll to position [104, 0]
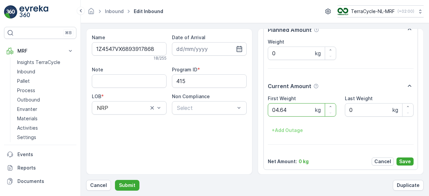
click at [115, 180] on button "Submit" at bounding box center [127, 185] width 24 height 11
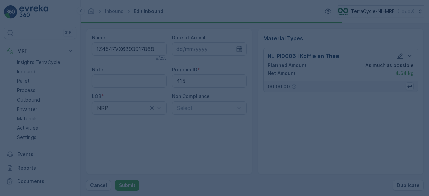
scroll to position [0, 0]
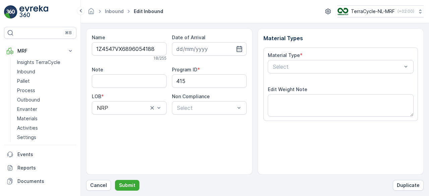
scroll to position [104, 0]
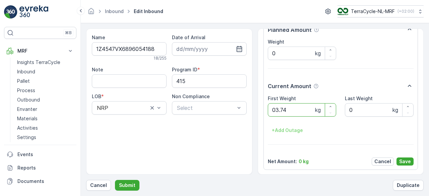
click at [115, 180] on button "Submit" at bounding box center [127, 185] width 24 height 11
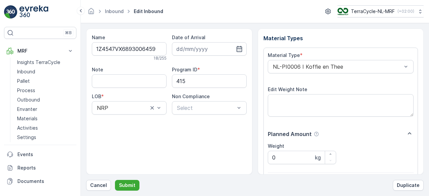
scroll to position [104, 0]
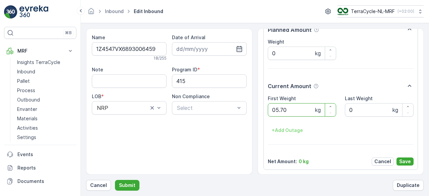
click at [115, 180] on button "Submit" at bounding box center [127, 185] width 24 height 11
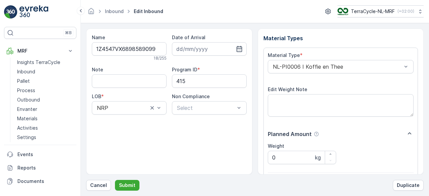
scroll to position [104, 0]
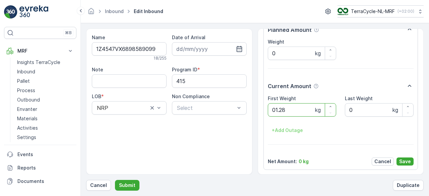
click at [115, 180] on button "Submit" at bounding box center [127, 185] width 24 height 11
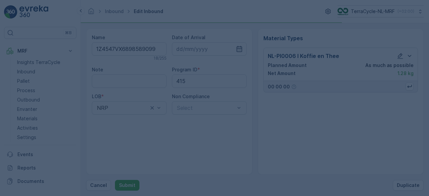
scroll to position [0, 0]
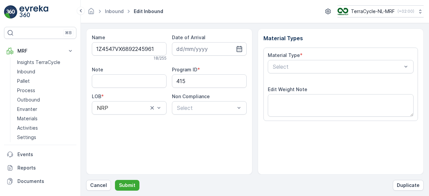
scroll to position [104, 0]
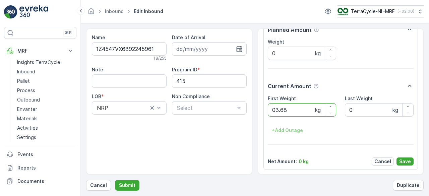
click at [115, 180] on button "Submit" at bounding box center [127, 185] width 24 height 11
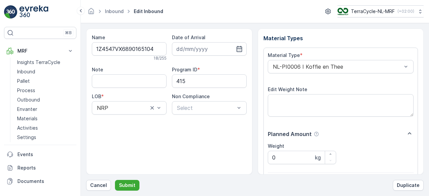
scroll to position [104, 0]
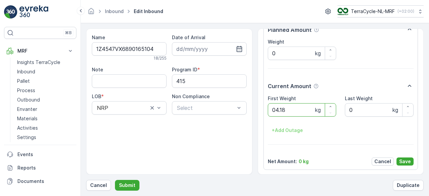
click at [115, 180] on button "Submit" at bounding box center [127, 185] width 24 height 11
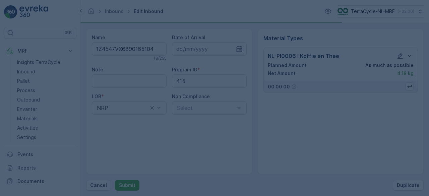
scroll to position [0, 0]
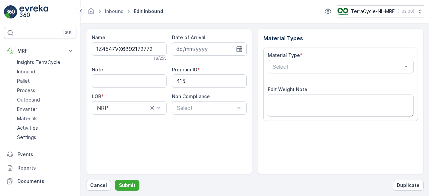
scroll to position [104, 0]
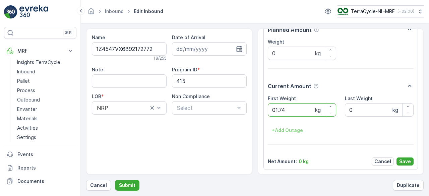
click at [115, 180] on button "Submit" at bounding box center [127, 185] width 24 height 11
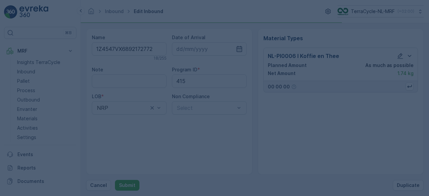
scroll to position [0, 0]
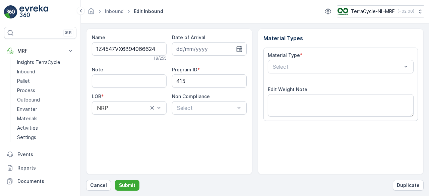
scroll to position [104, 0]
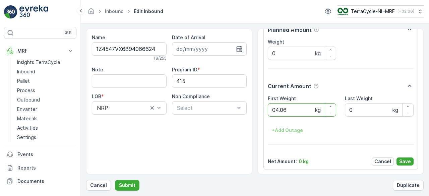
click at [115, 180] on button "Submit" at bounding box center [127, 185] width 24 height 11
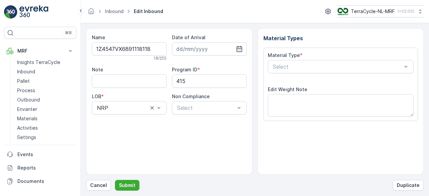
scroll to position [104, 0]
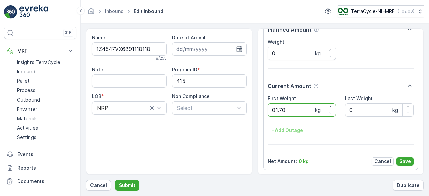
click at [115, 180] on button "Submit" at bounding box center [127, 185] width 24 height 11
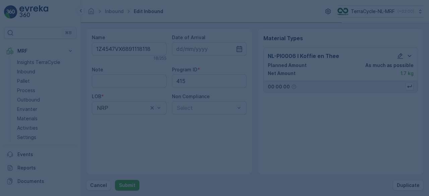
scroll to position [0, 0]
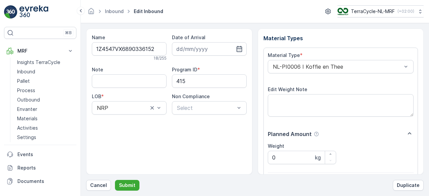
scroll to position [104, 0]
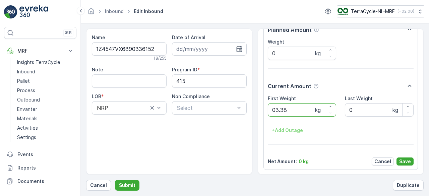
click at [115, 180] on button "Submit" at bounding box center [127, 185] width 24 height 11
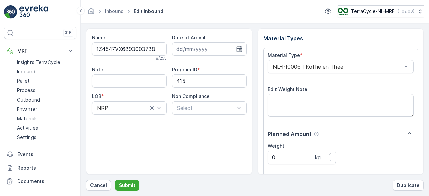
scroll to position [104, 0]
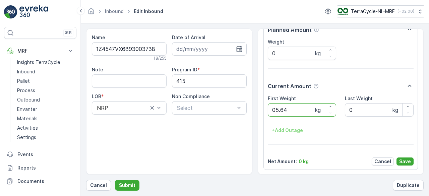
click at [115, 180] on button "Submit" at bounding box center [127, 185] width 24 height 11
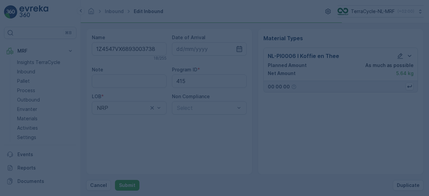
scroll to position [0, 0]
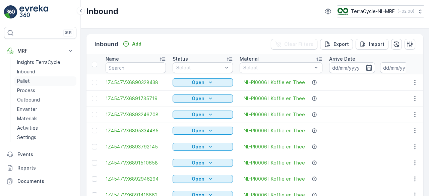
click at [27, 80] on p "Pallet" at bounding box center [23, 81] width 13 height 7
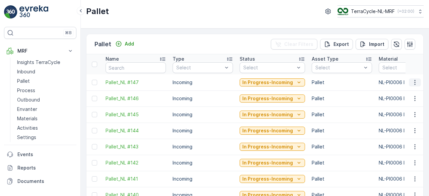
click at [414, 83] on icon "button" at bounding box center [414, 82] width 1 height 5
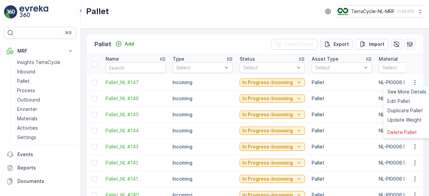
click at [403, 92] on span "See More Details" at bounding box center [406, 91] width 39 height 7
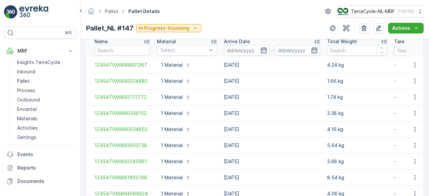
scroll to position [185, 0]
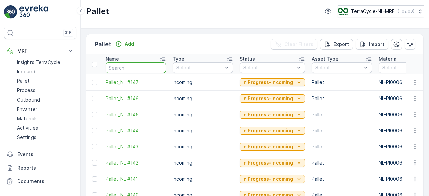
click at [138, 66] on input "text" at bounding box center [136, 67] width 60 height 11
type input "1Z4547VX6896013990"
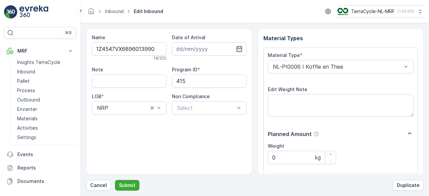
scroll to position [104, 0]
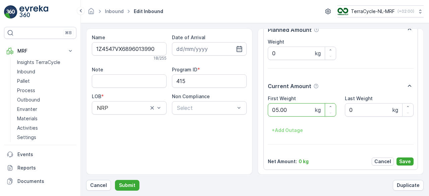
click at [115, 180] on button "Submit" at bounding box center [127, 185] width 24 height 11
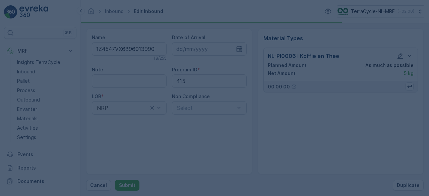
scroll to position [0, 0]
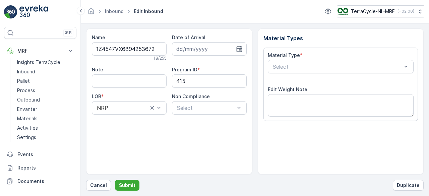
scroll to position [104, 0]
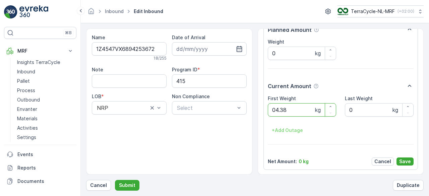
click at [115, 180] on button "Submit" at bounding box center [127, 185] width 24 height 11
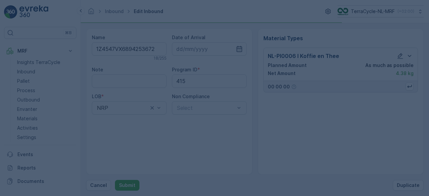
scroll to position [0, 0]
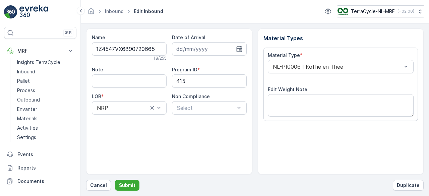
scroll to position [104, 0]
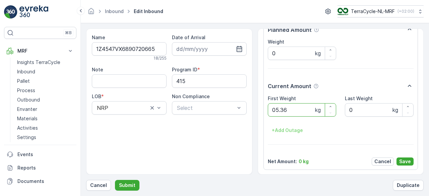
click at [115, 180] on button "Submit" at bounding box center [127, 185] width 24 height 11
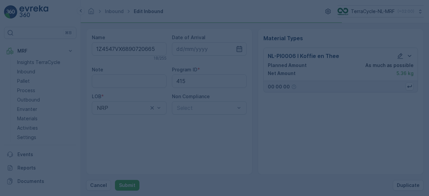
scroll to position [0, 0]
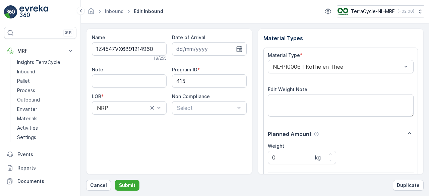
scroll to position [104, 0]
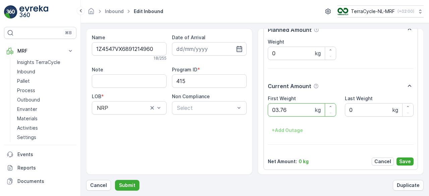
click at [115, 180] on button "Submit" at bounding box center [127, 185] width 24 height 11
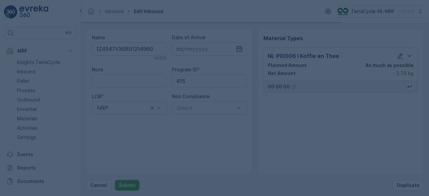
scroll to position [0, 0]
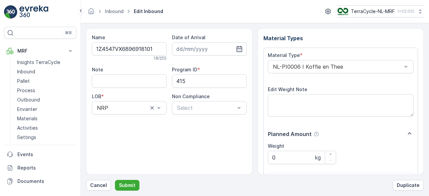
scroll to position [104, 0]
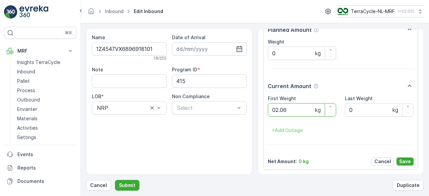
click at [115, 180] on button "Submit" at bounding box center [127, 185] width 24 height 11
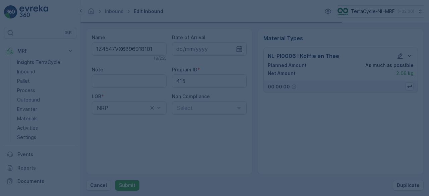
scroll to position [0, 0]
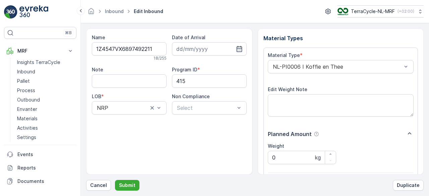
scroll to position [104, 0]
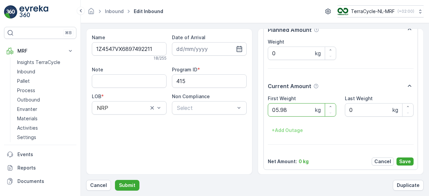
click at [115, 180] on button "Submit" at bounding box center [127, 185] width 24 height 11
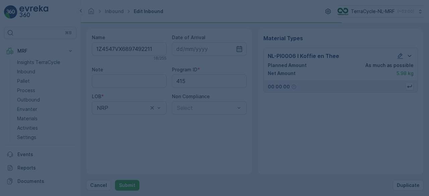
scroll to position [0, 0]
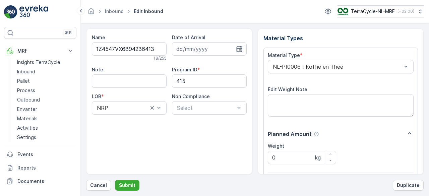
scroll to position [104, 0]
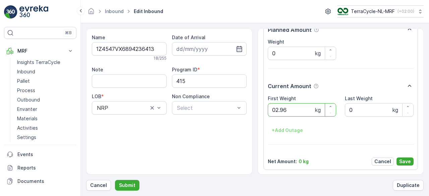
click at [115, 180] on button "Submit" at bounding box center [127, 185] width 24 height 11
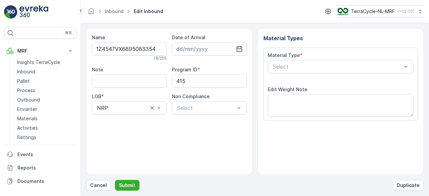
scroll to position [104, 0]
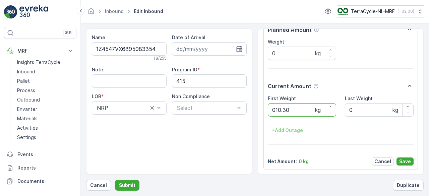
click at [115, 180] on button "Submit" at bounding box center [127, 185] width 24 height 11
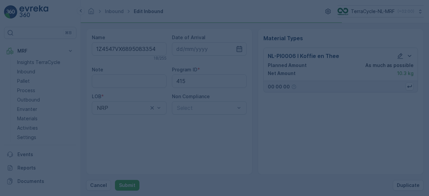
scroll to position [0, 0]
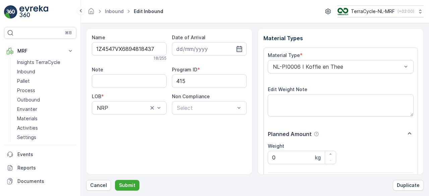
scroll to position [104, 0]
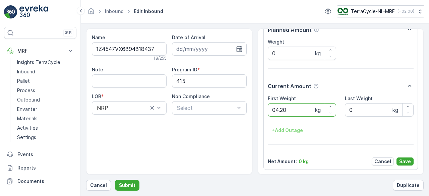
click at [115, 180] on button "Submit" at bounding box center [127, 185] width 24 height 11
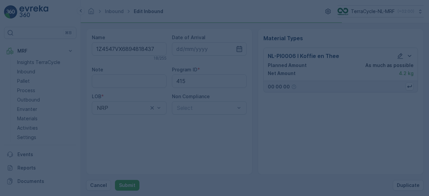
scroll to position [0, 0]
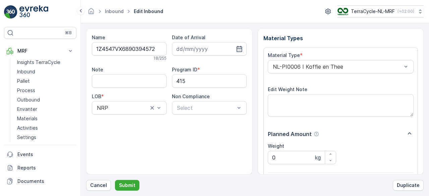
scroll to position [104, 0]
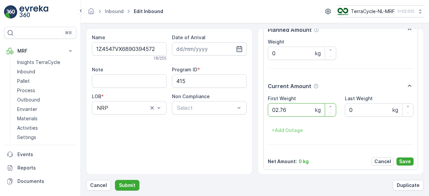
click at [115, 180] on button "Submit" at bounding box center [127, 185] width 24 height 11
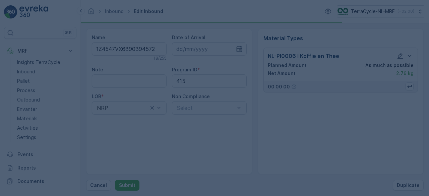
scroll to position [0, 0]
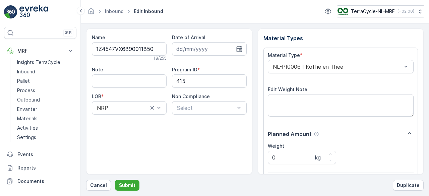
scroll to position [104, 0]
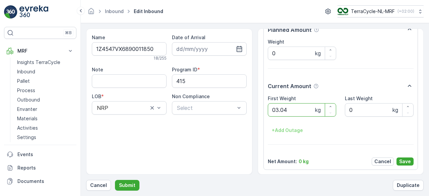
click at [115, 180] on button "Submit" at bounding box center [127, 185] width 24 height 11
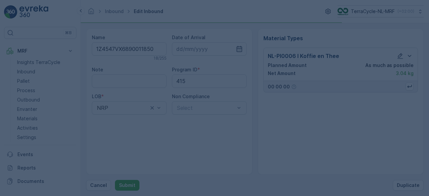
scroll to position [0, 0]
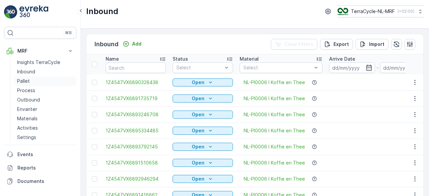
click at [29, 82] on link "Pallet" at bounding box center [45, 80] width 62 height 9
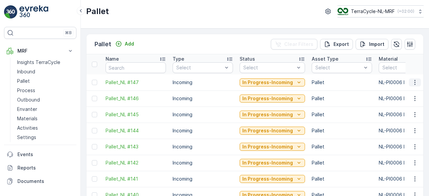
click at [412, 84] on icon "button" at bounding box center [415, 82] width 7 height 7
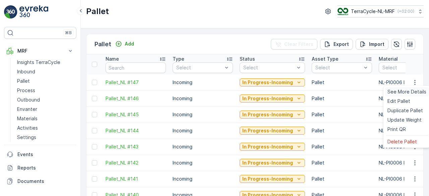
click at [411, 92] on span "See More Details" at bounding box center [406, 91] width 39 height 7
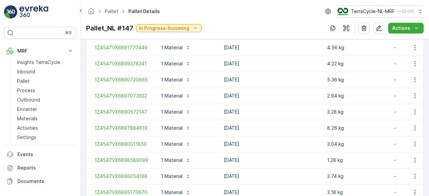
scroll to position [881, 0]
